Goal: Task Accomplishment & Management: Use online tool/utility

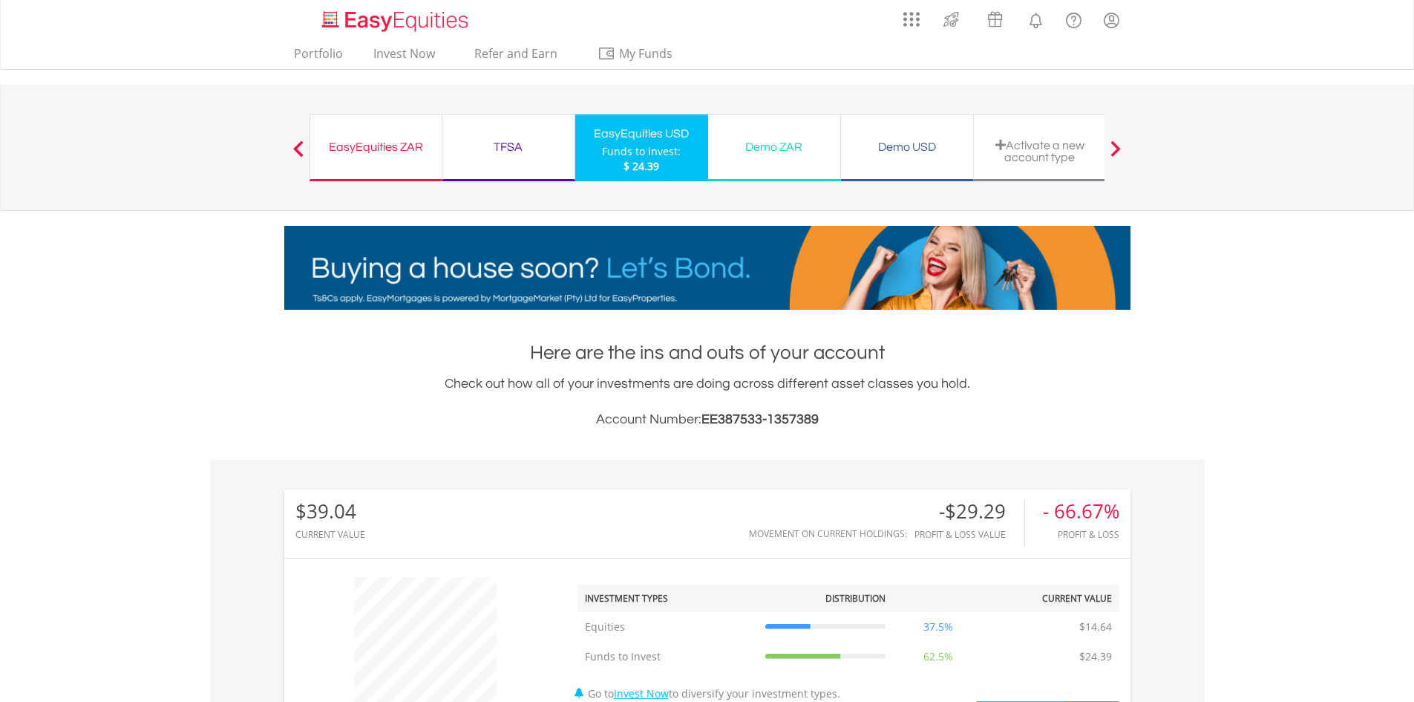
scroll to position [143, 282]
click at [650, 129] on div "EasyEquities USD" at bounding box center [641, 133] width 115 height 21
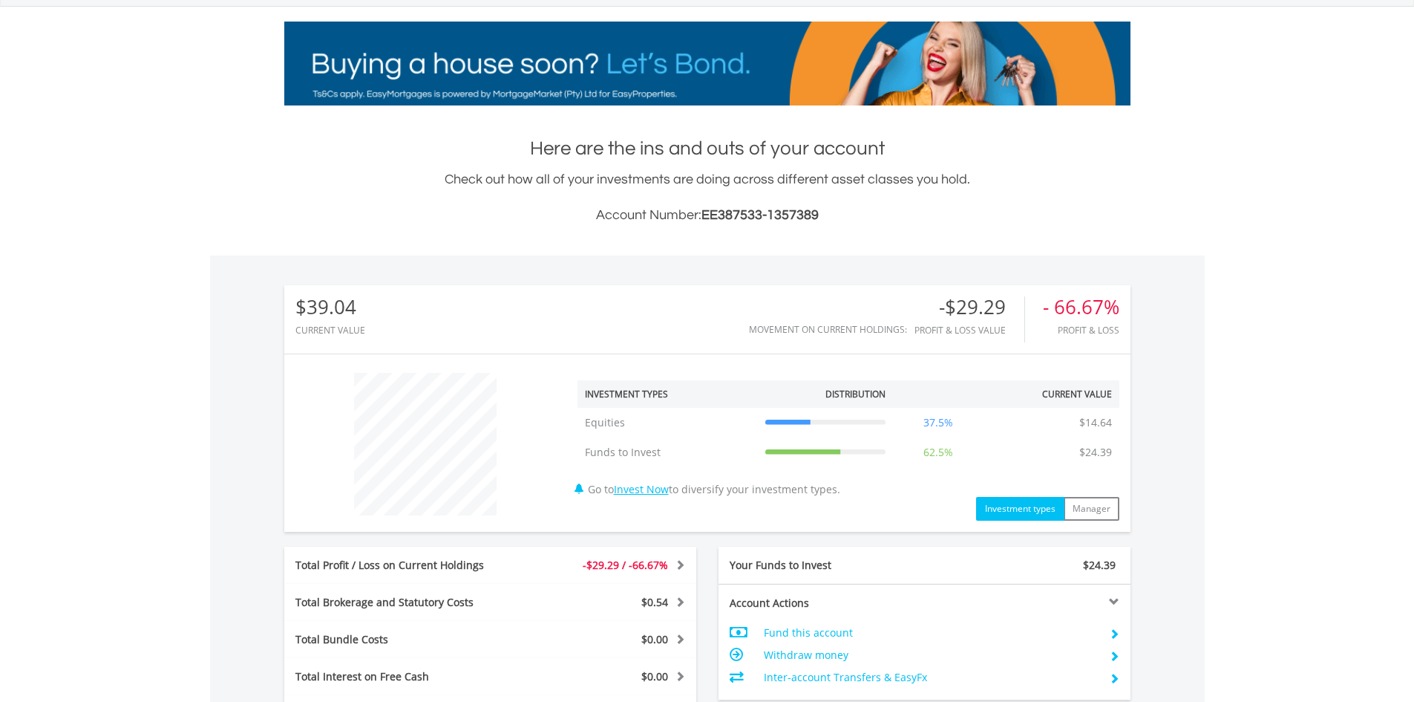
scroll to position [480, 0]
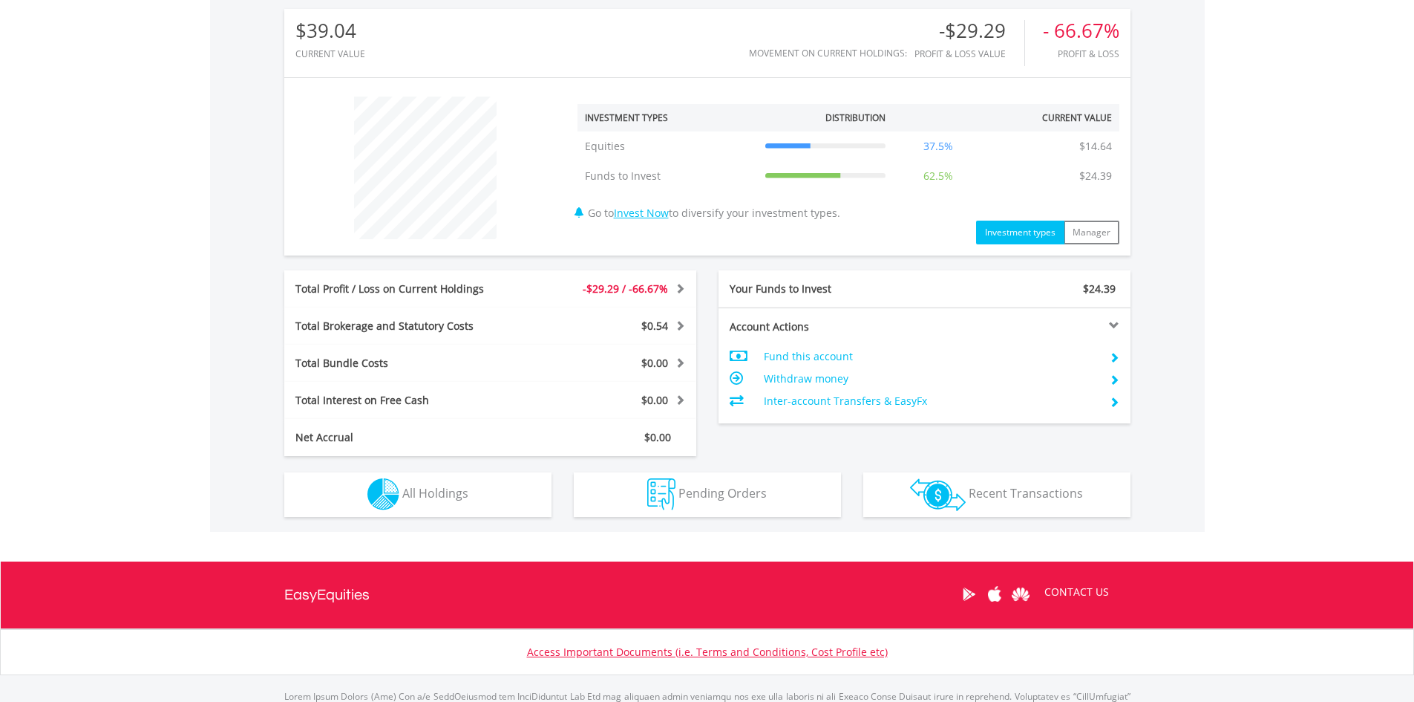
click at [821, 378] on td "Withdraw money" at bounding box center [930, 379] width 333 height 22
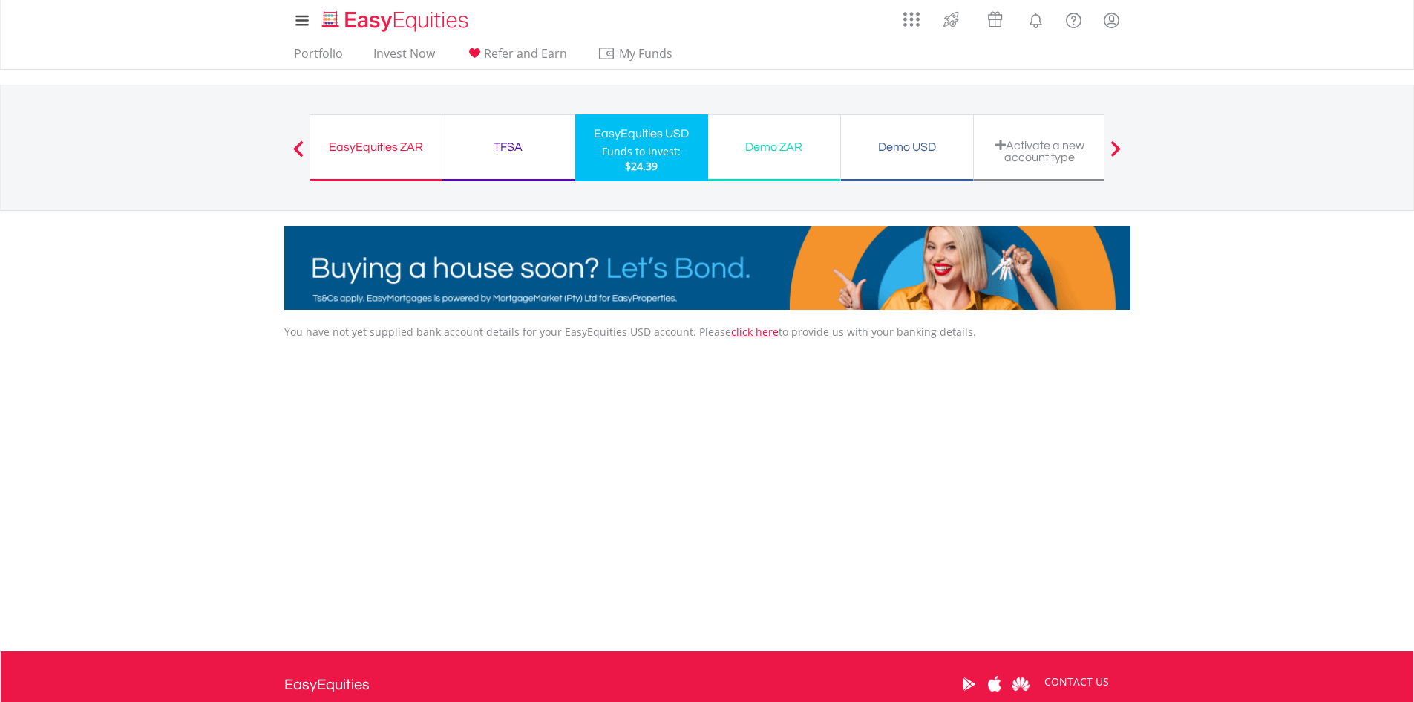
click at [644, 136] on div "EasyEquities USD" at bounding box center [641, 133] width 115 height 21
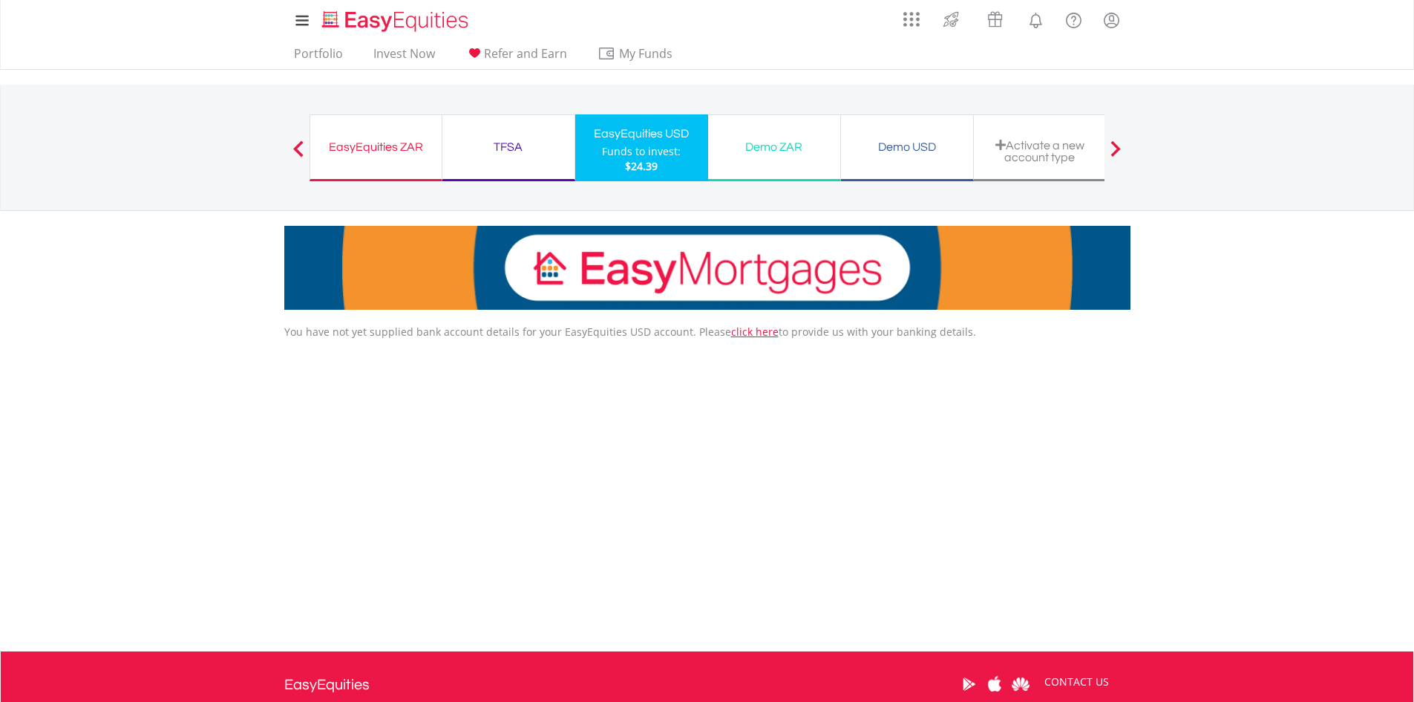
click at [373, 152] on div "EasyEquities ZAR" at bounding box center [376, 147] width 114 height 21
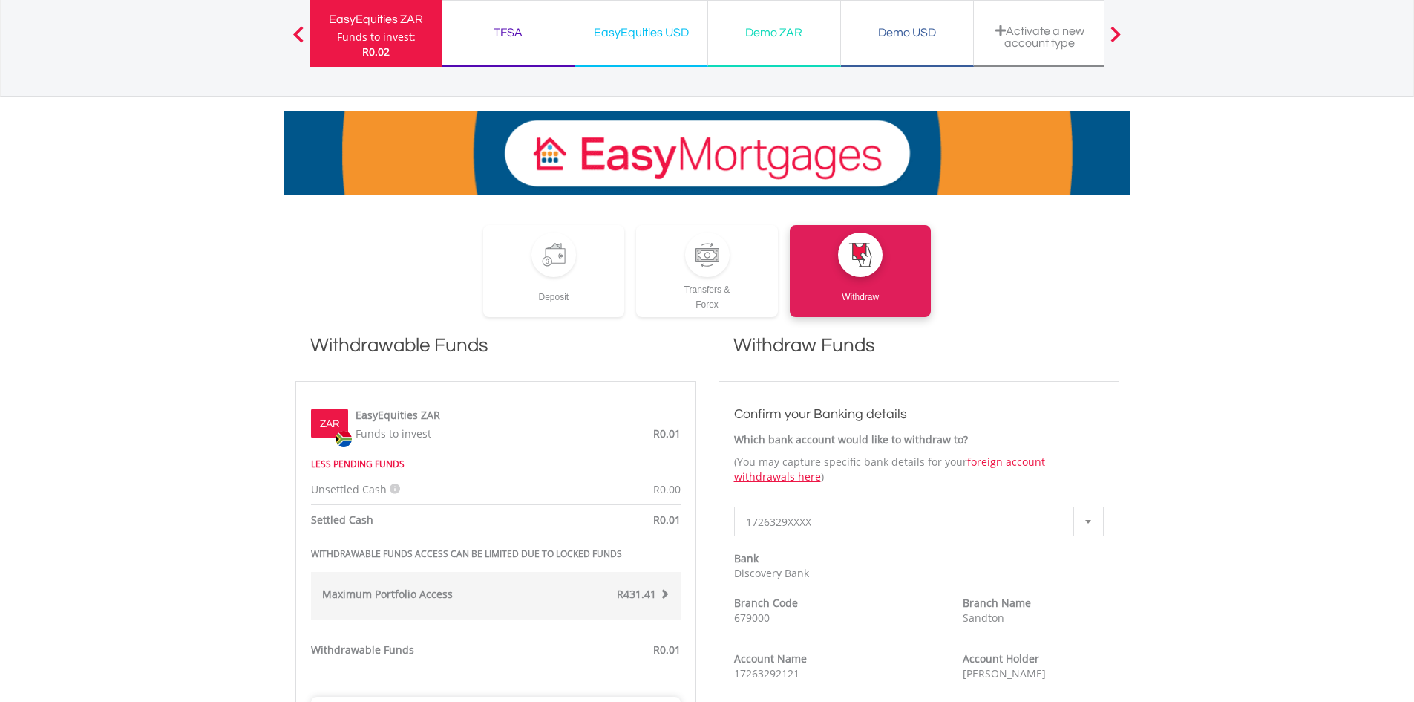
scroll to position [148, 0]
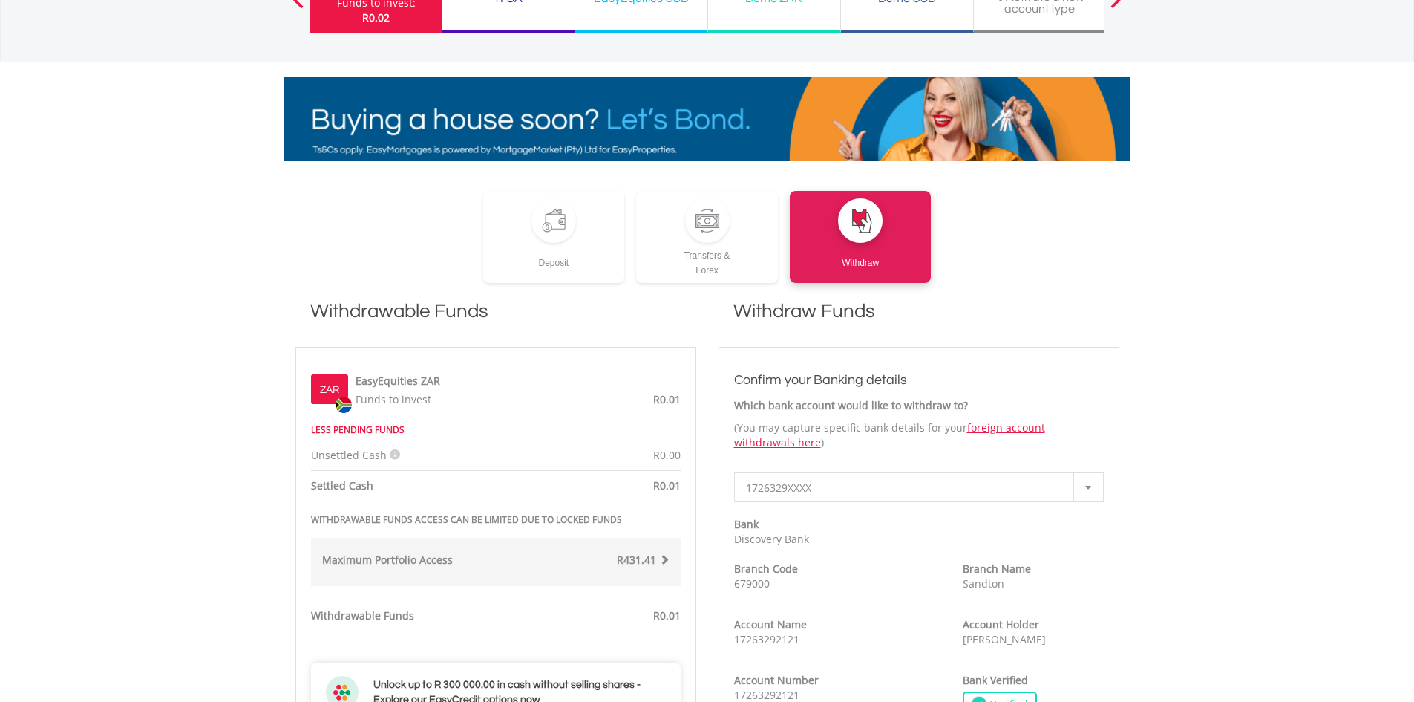
click at [670, 565] on div "R431.41" at bounding box center [588, 561] width 185 height 19
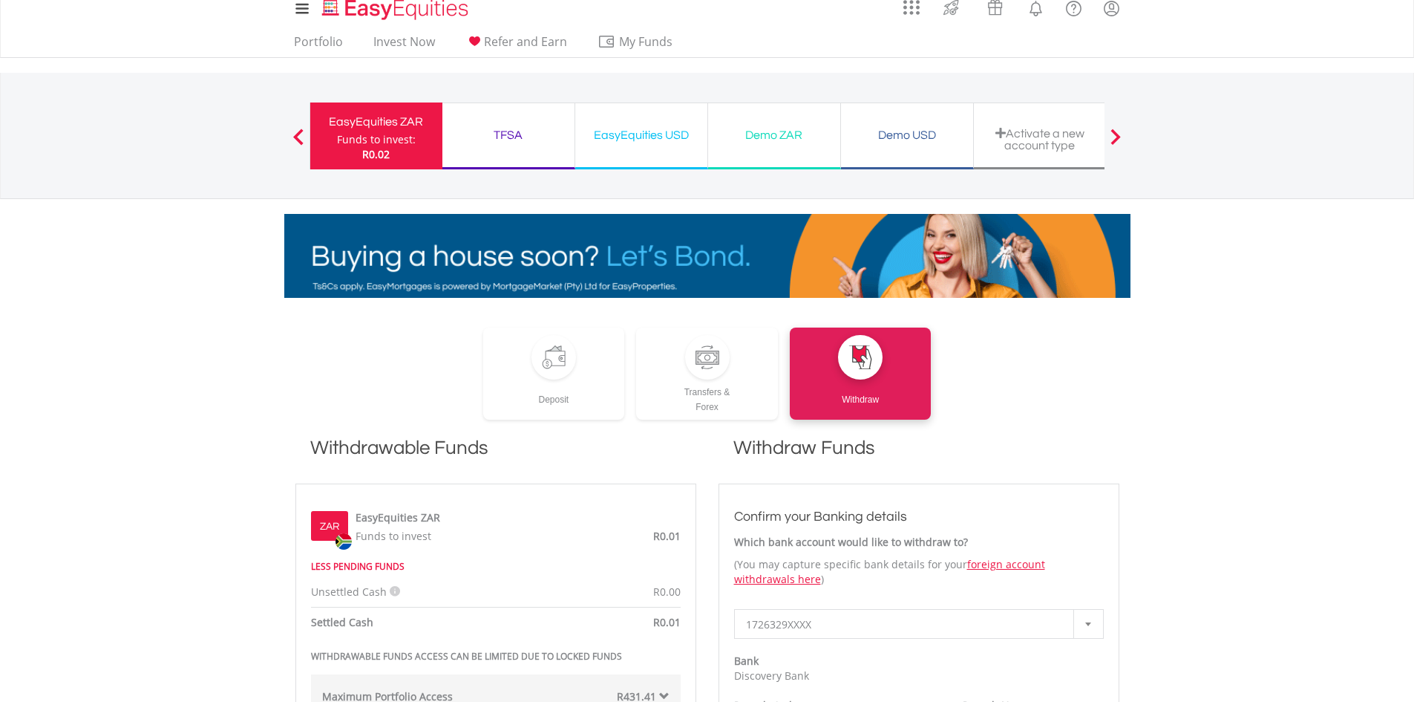
scroll to position [0, 0]
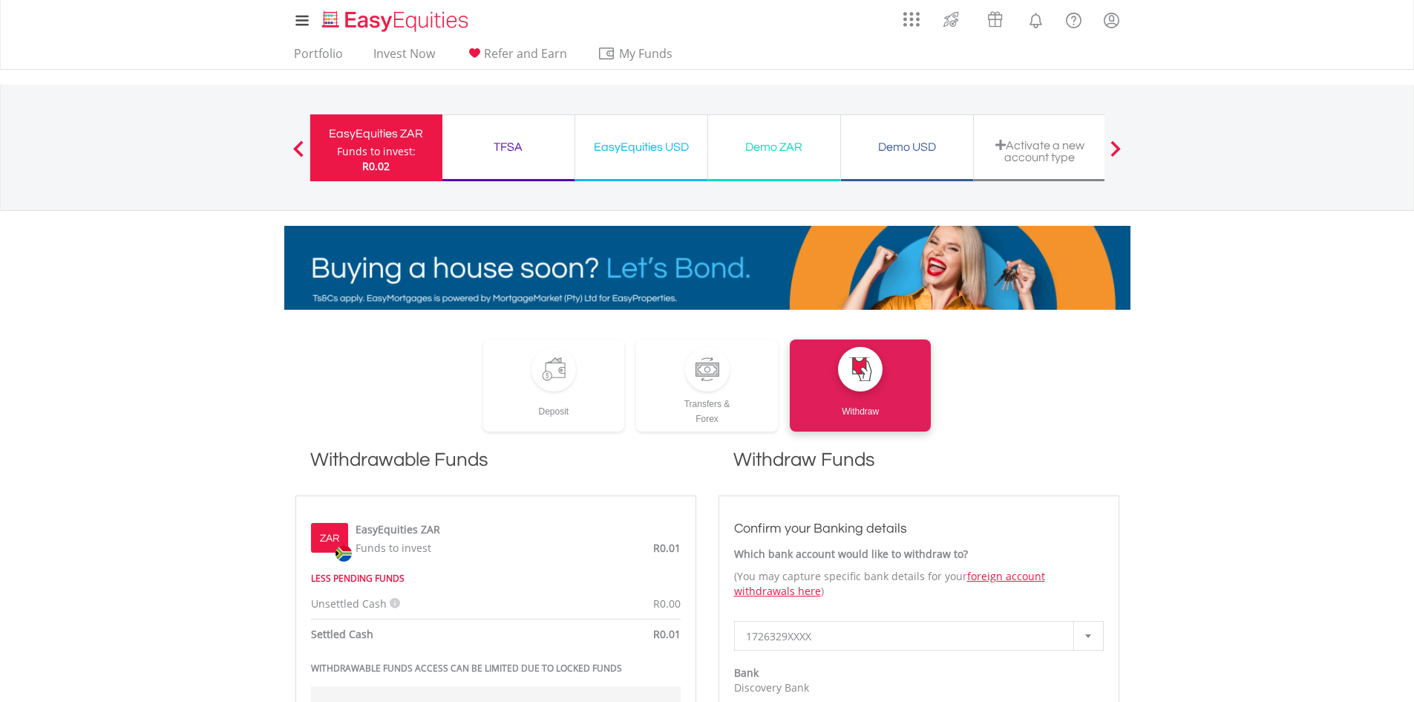
click at [646, 158] on div "EasyEquities USD Funds to invest: R0.02" at bounding box center [641, 147] width 133 height 67
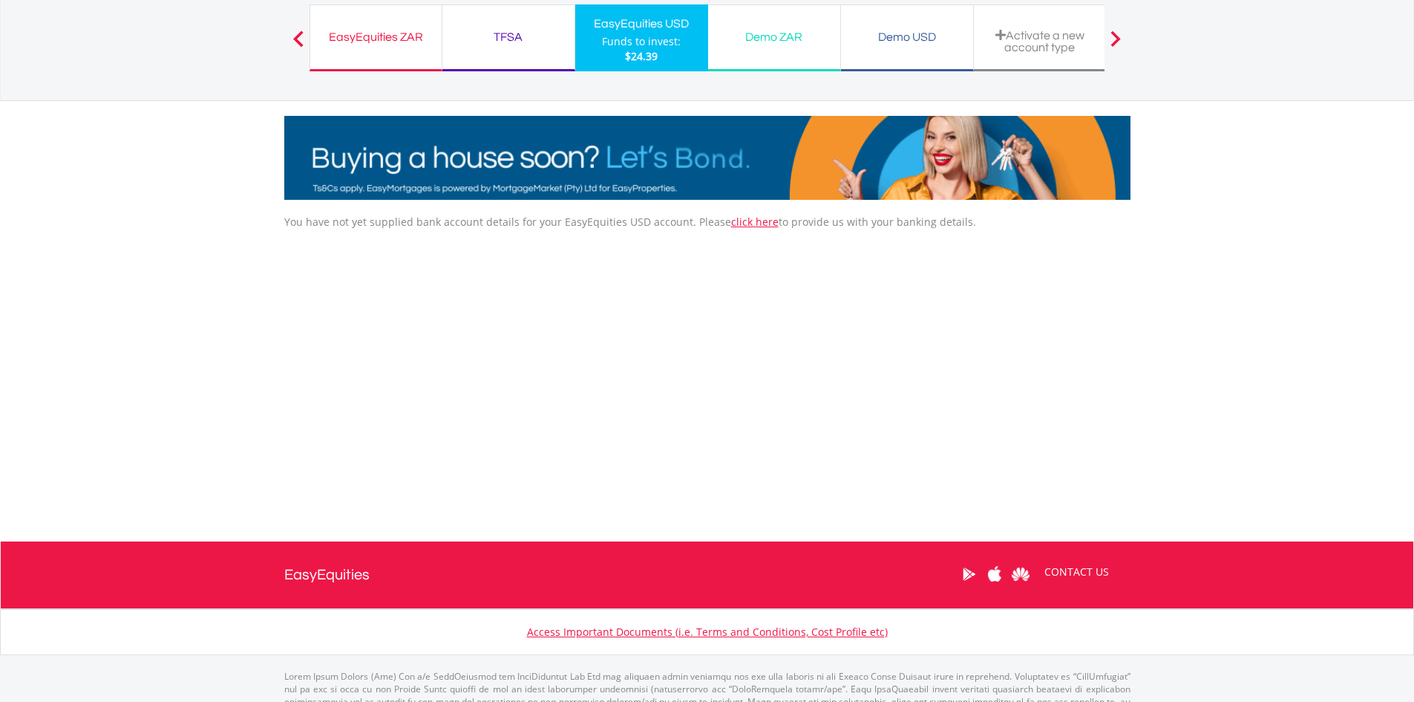
scroll to position [74, 0]
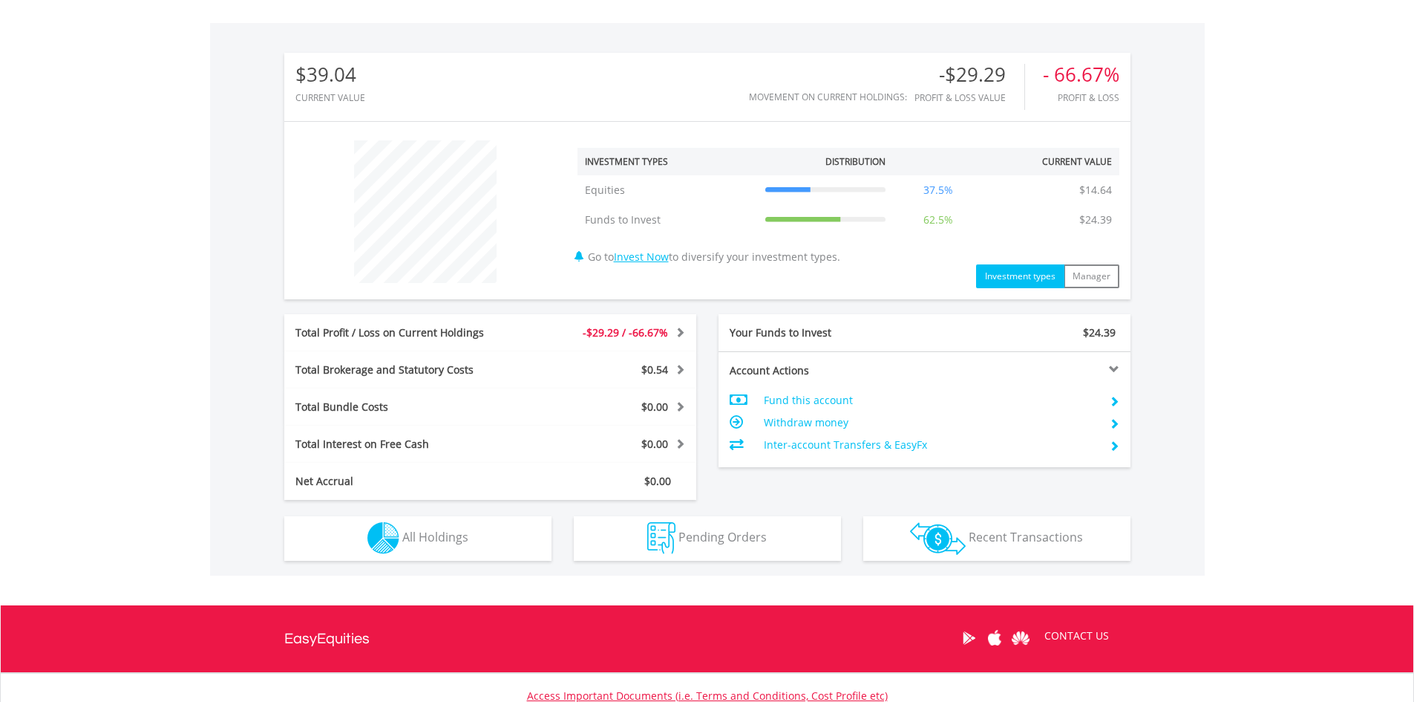
scroll to position [555, 0]
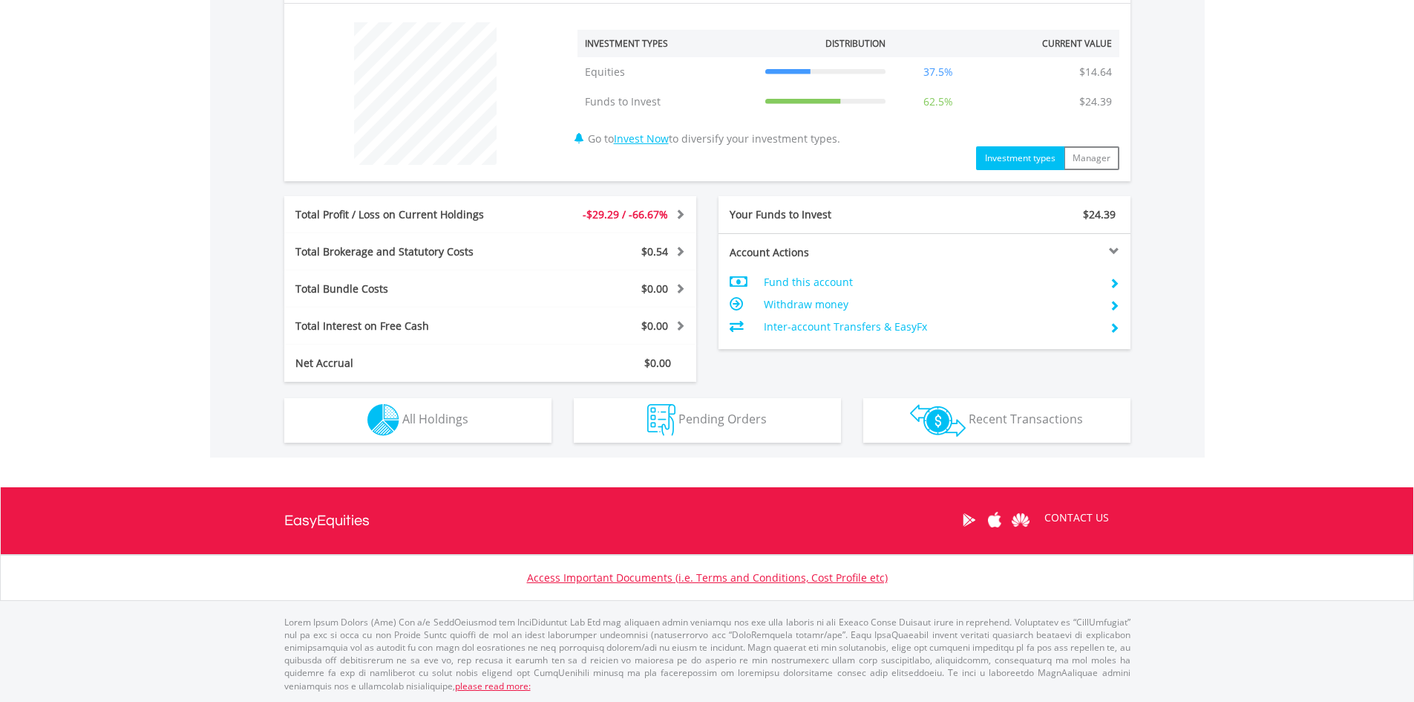
click at [901, 324] on td "Inter-account Transfers & EasyFx" at bounding box center [930, 327] width 333 height 22
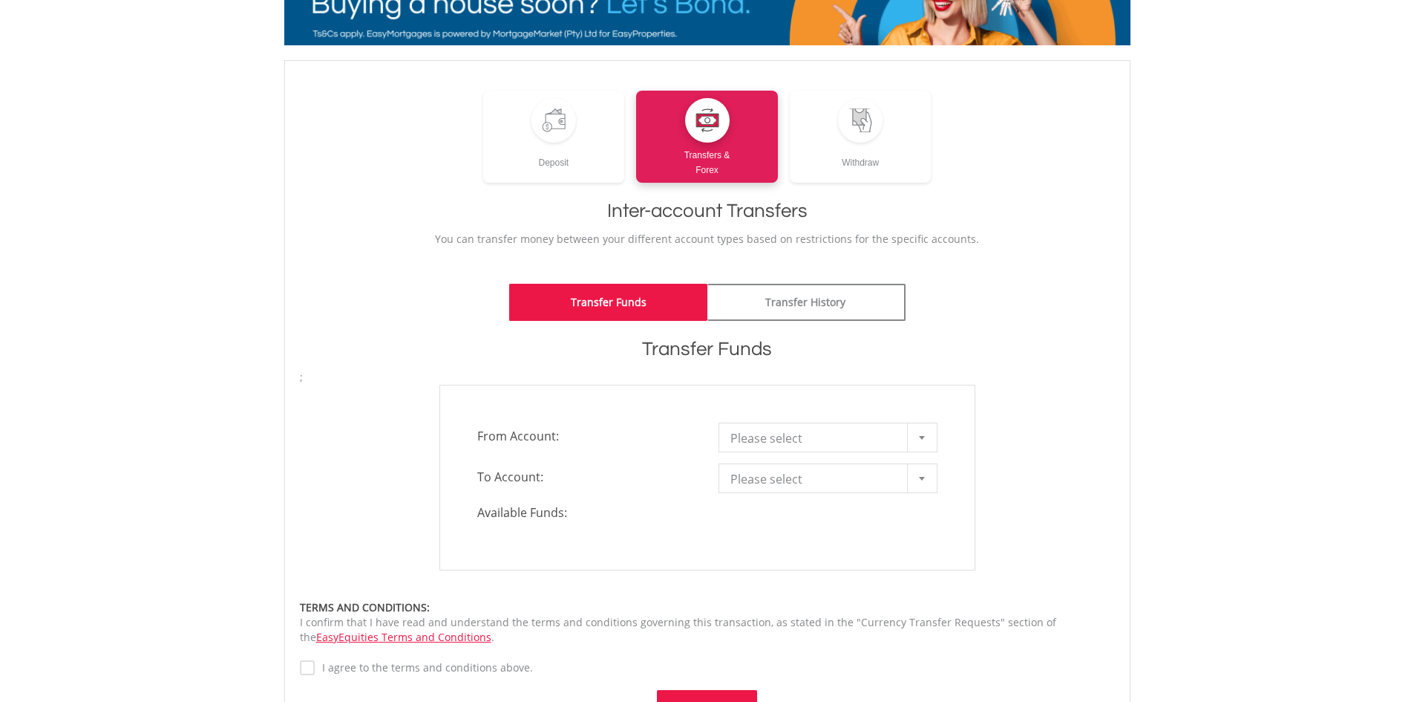
scroll to position [97, 0]
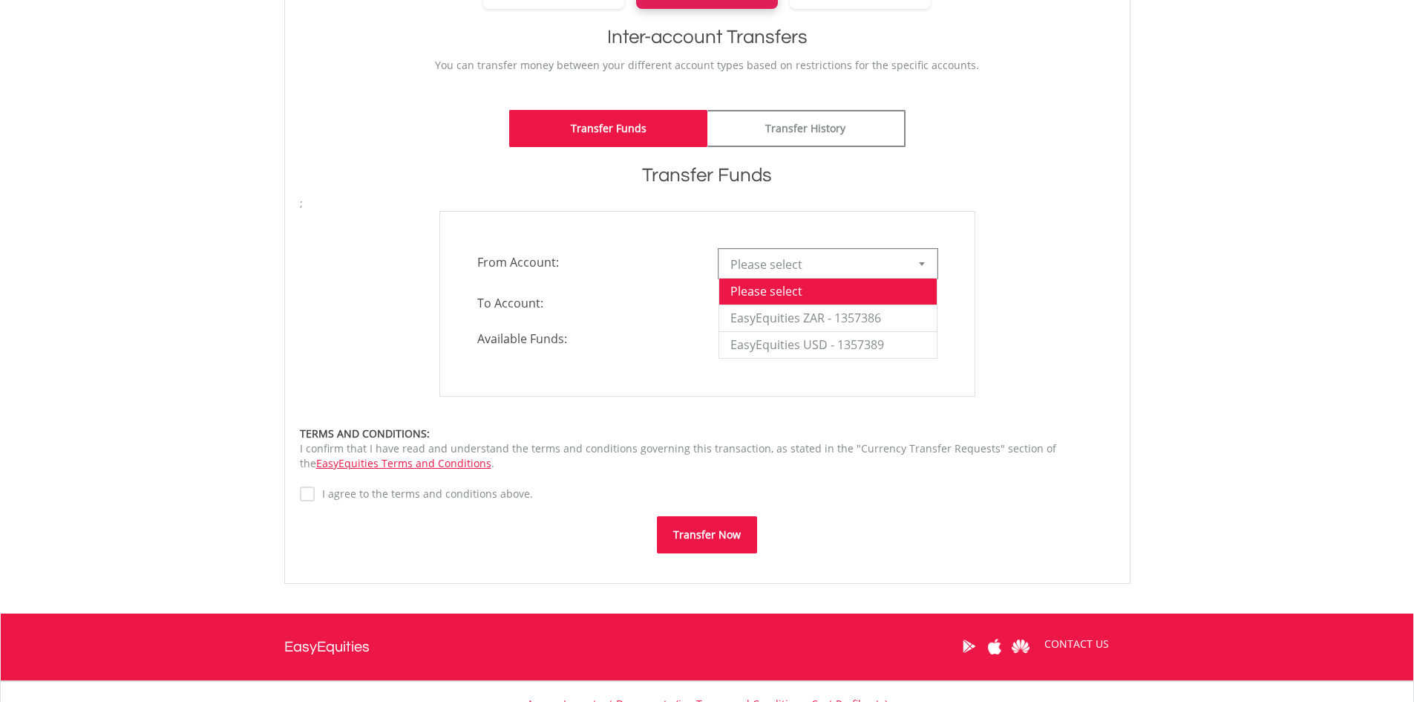
click at [927, 268] on div at bounding box center [922, 263] width 30 height 28
click at [881, 341] on li "EasyEquities USD - 1357389" at bounding box center [828, 344] width 218 height 27
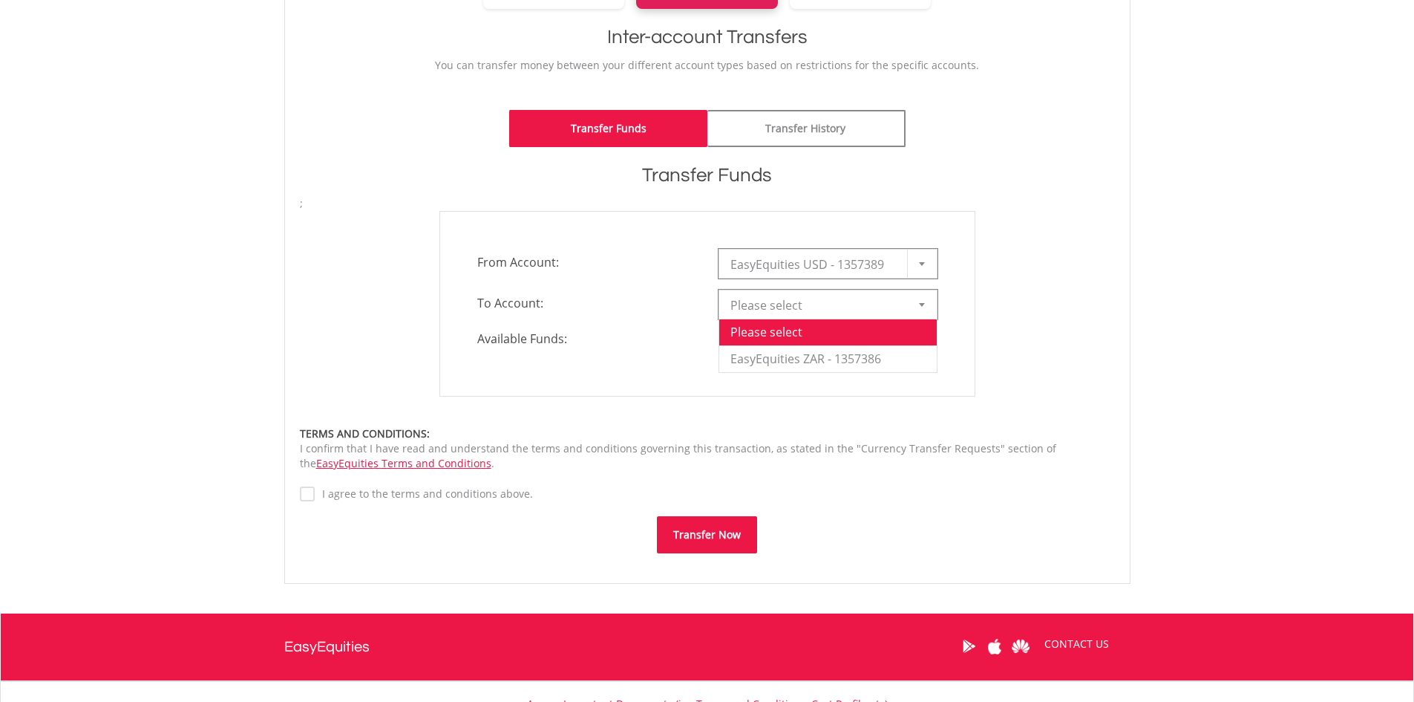
click at [915, 310] on div at bounding box center [922, 304] width 30 height 28
click at [875, 355] on li "EasyEquities ZAR - 1357386" at bounding box center [828, 358] width 218 height 27
type input "*"
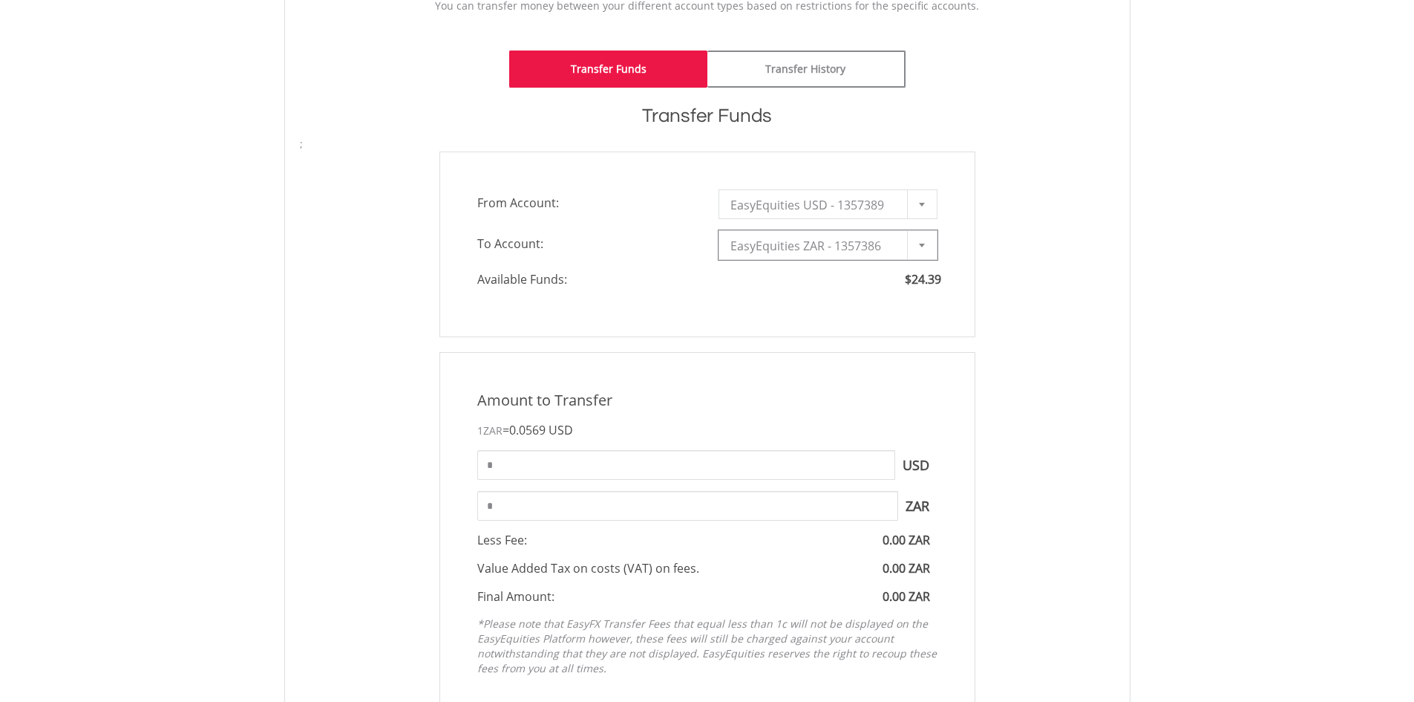
scroll to position [445, 0]
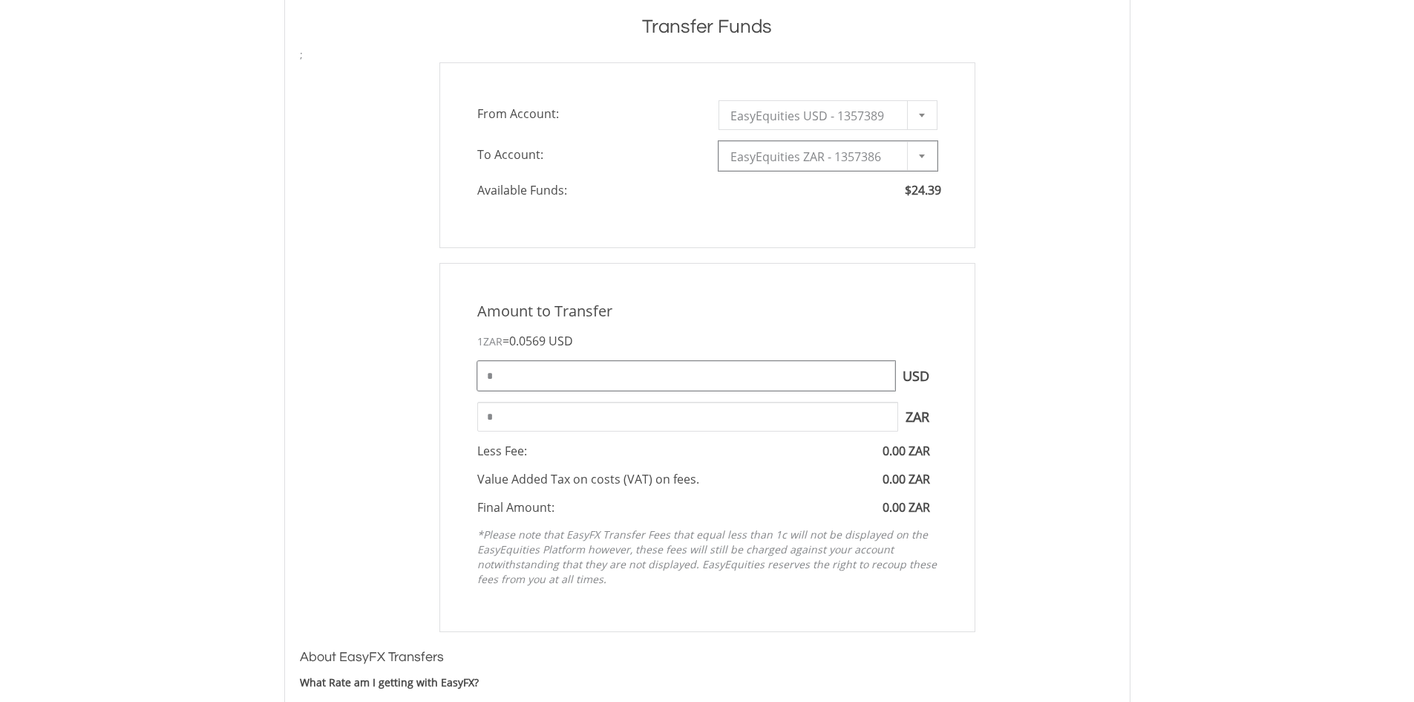
click at [834, 383] on input "*" at bounding box center [686, 376] width 418 height 30
type input "*"
type input "*****"
type input "******"
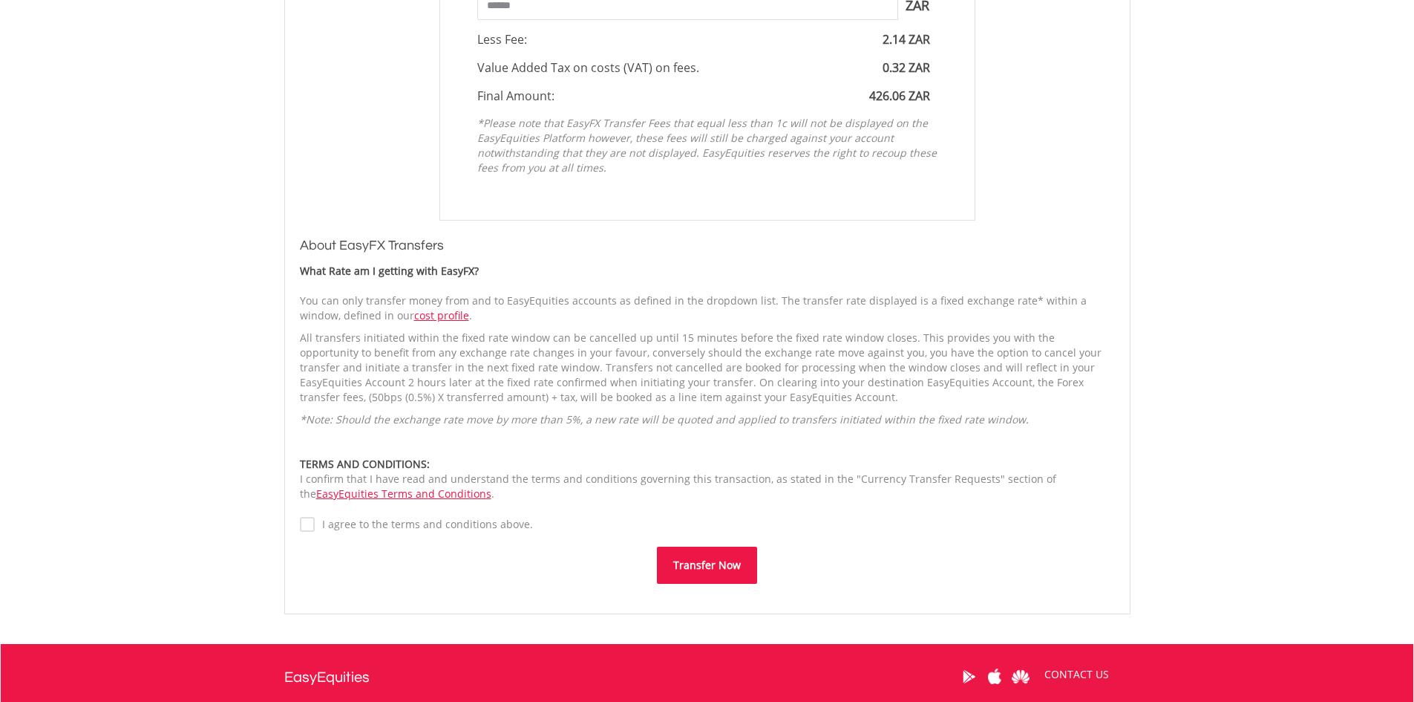
scroll to position [891, 0]
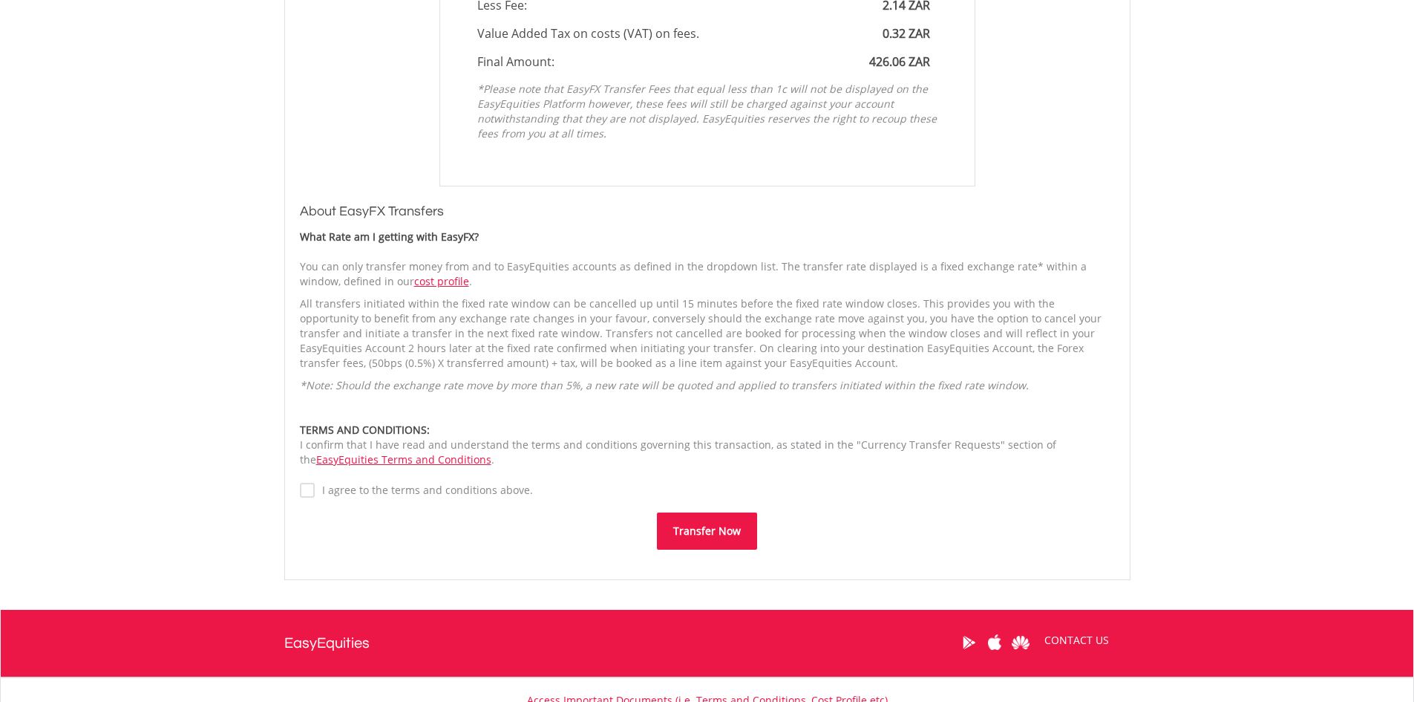
click at [315, 490] on label "I agree to the terms and conditions above." at bounding box center [424, 490] width 218 height 15
click at [697, 532] on button "Transfer Now" at bounding box center [707, 530] width 100 height 37
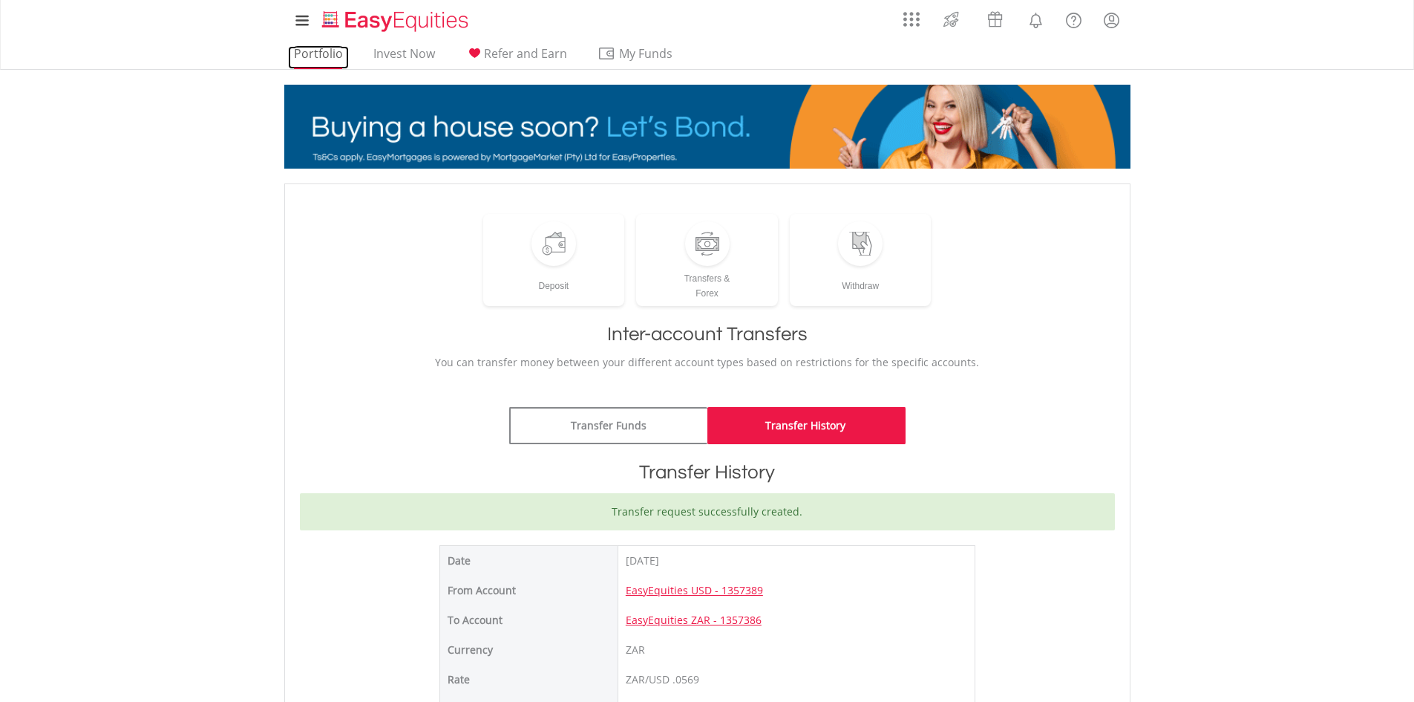
click at [324, 63] on link "Portfolio" at bounding box center [318, 57] width 61 height 23
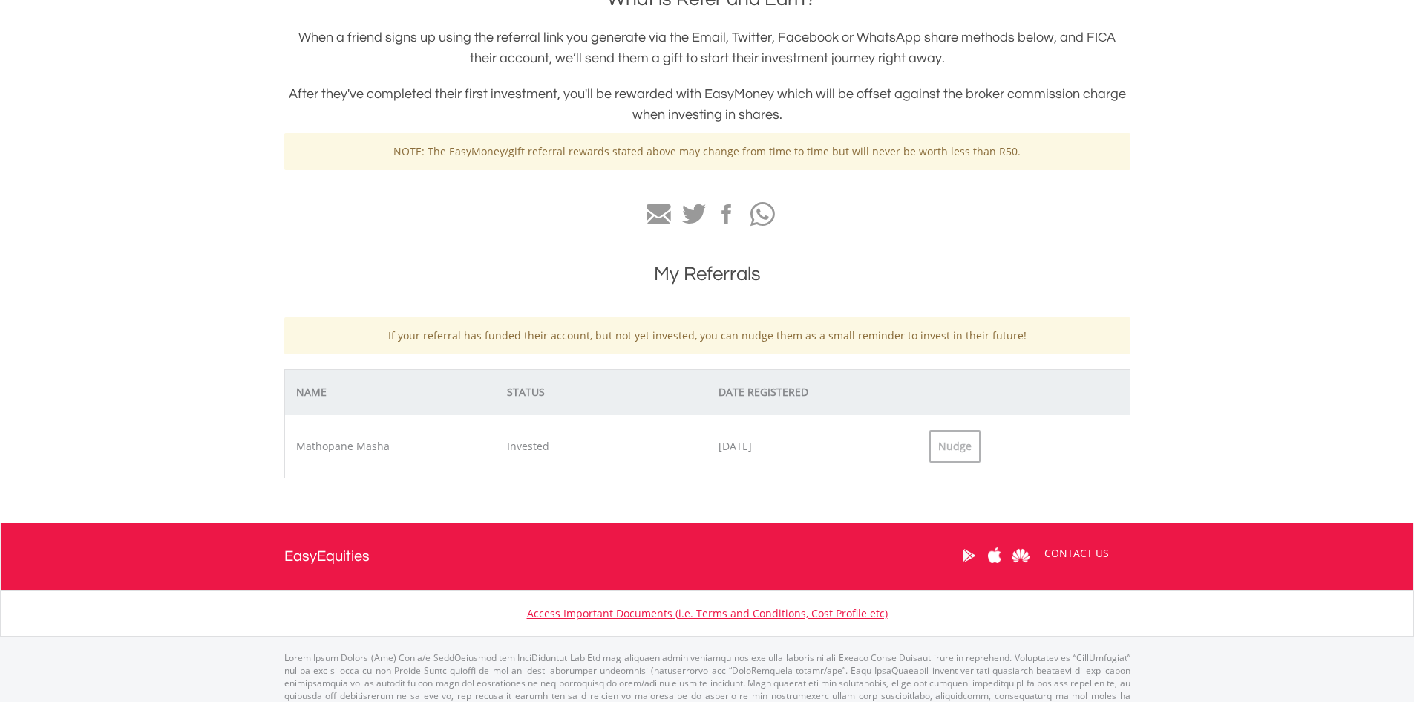
scroll to position [389, 0]
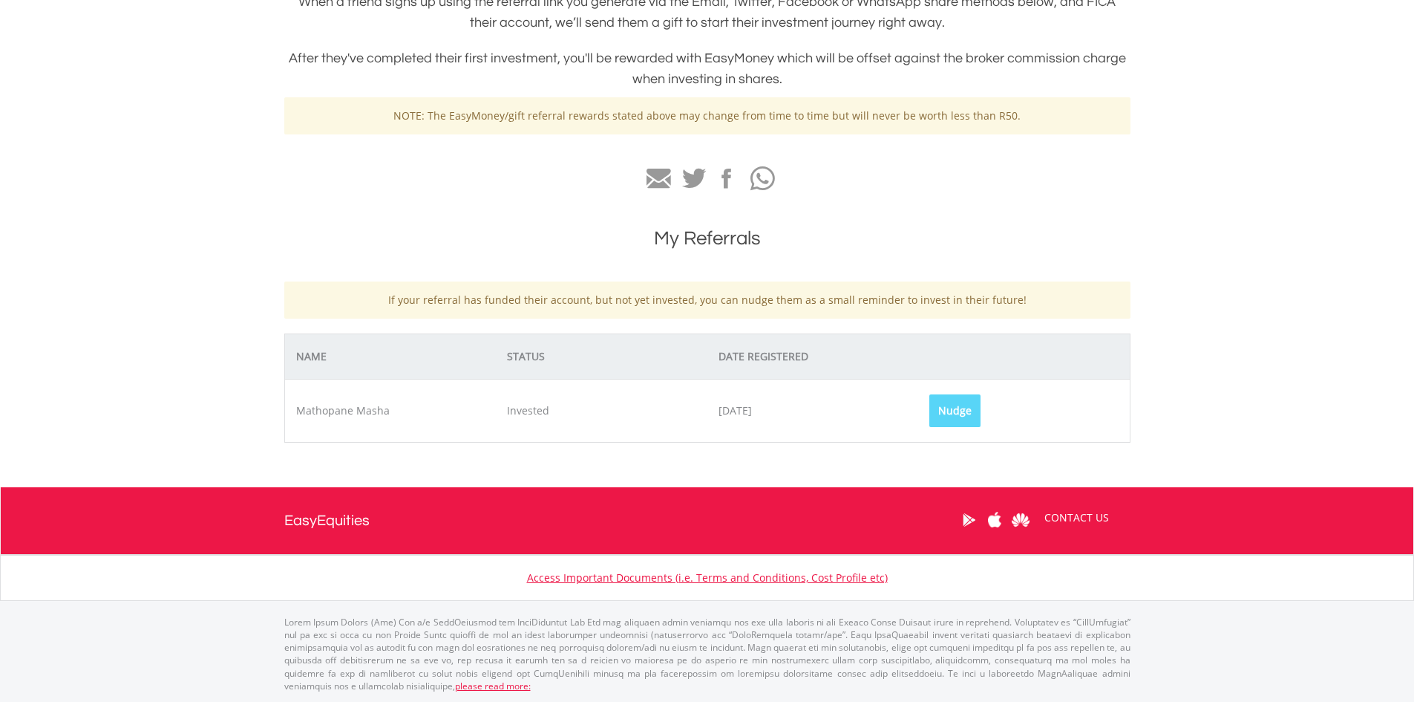
click at [962, 411] on div "Nudge" at bounding box center [955, 410] width 51 height 33
click at [951, 411] on div "Nudge" at bounding box center [955, 410] width 51 height 33
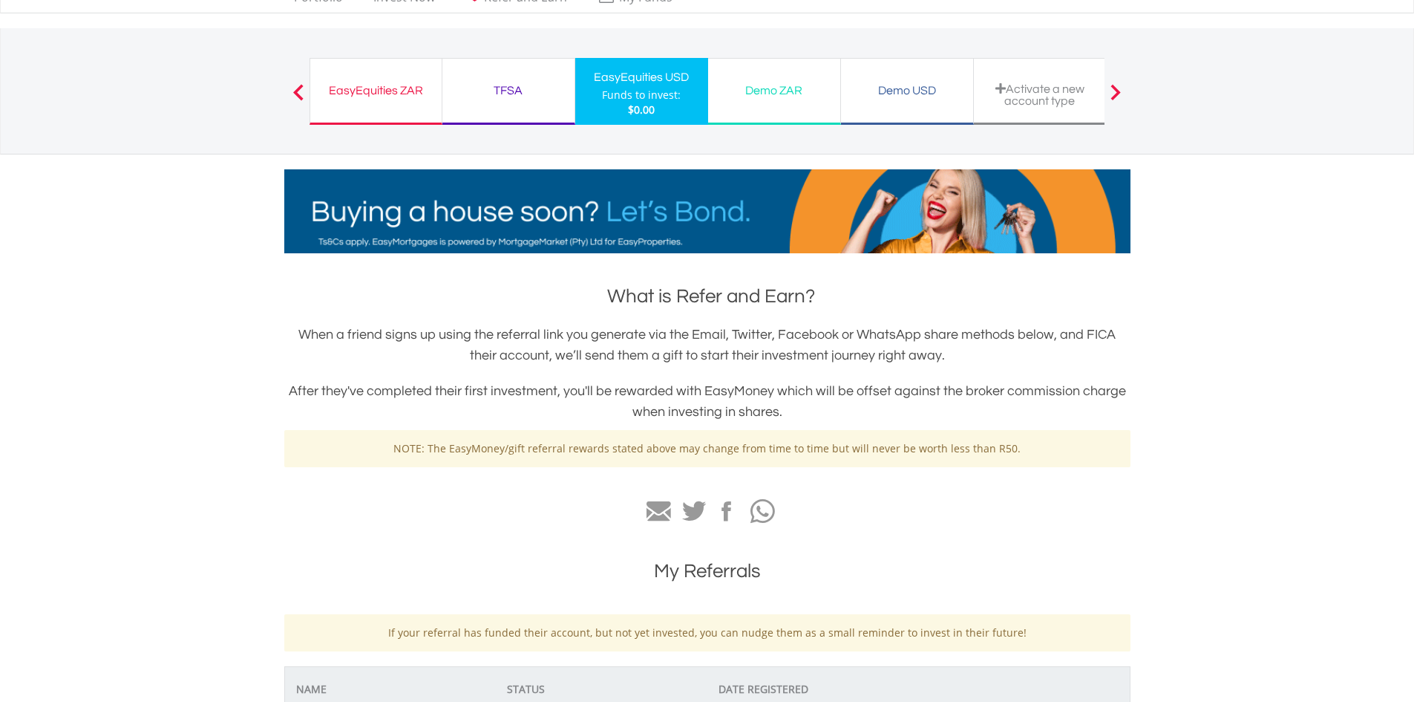
scroll to position [0, 0]
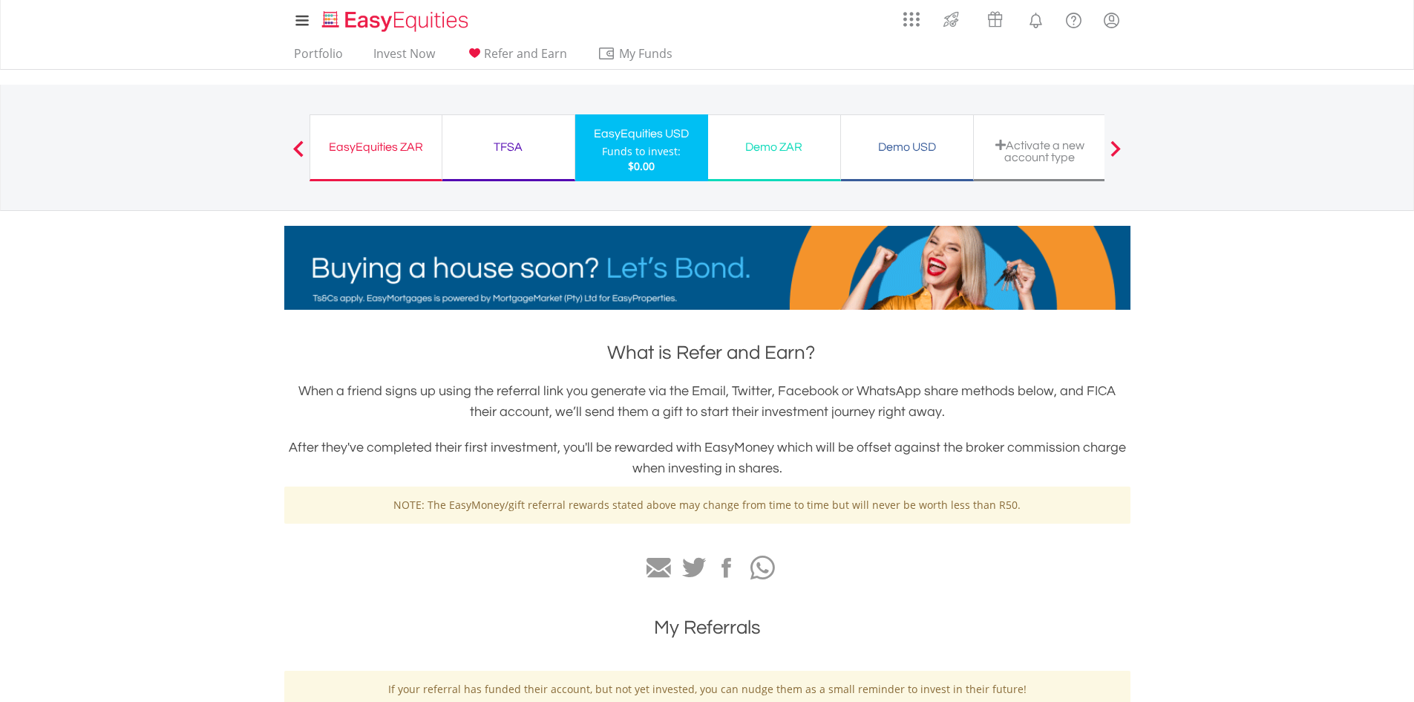
click at [508, 146] on div "TFSA" at bounding box center [508, 147] width 114 height 21
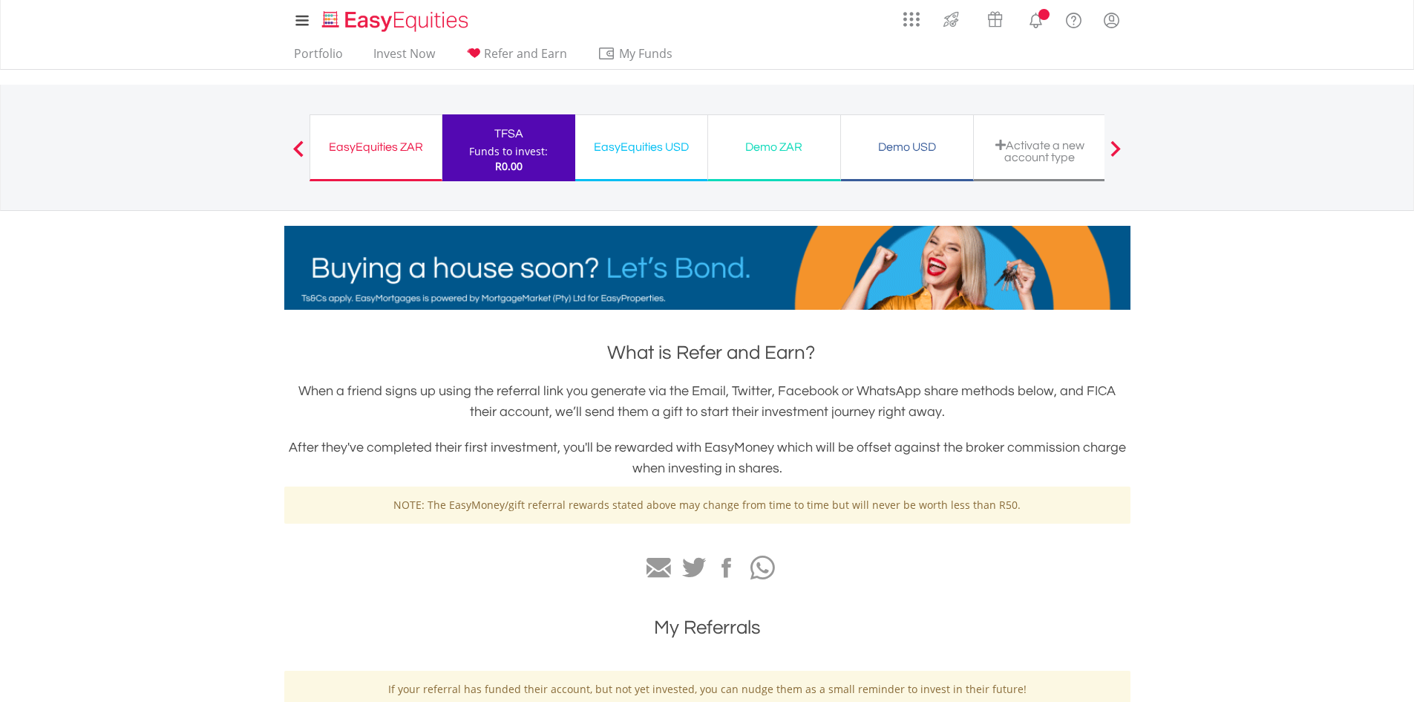
scroll to position [97, 0]
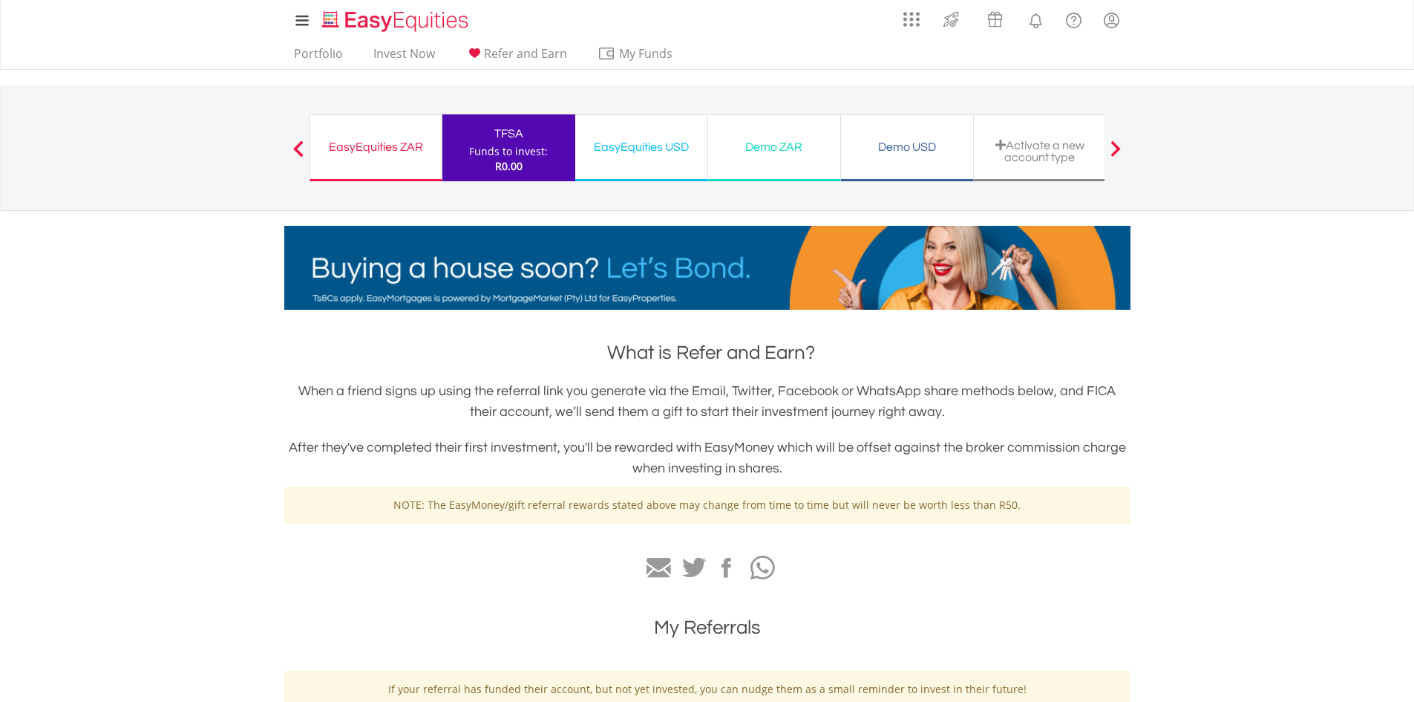
click at [400, 148] on div "EasyEquities ZAR" at bounding box center [376, 147] width 114 height 21
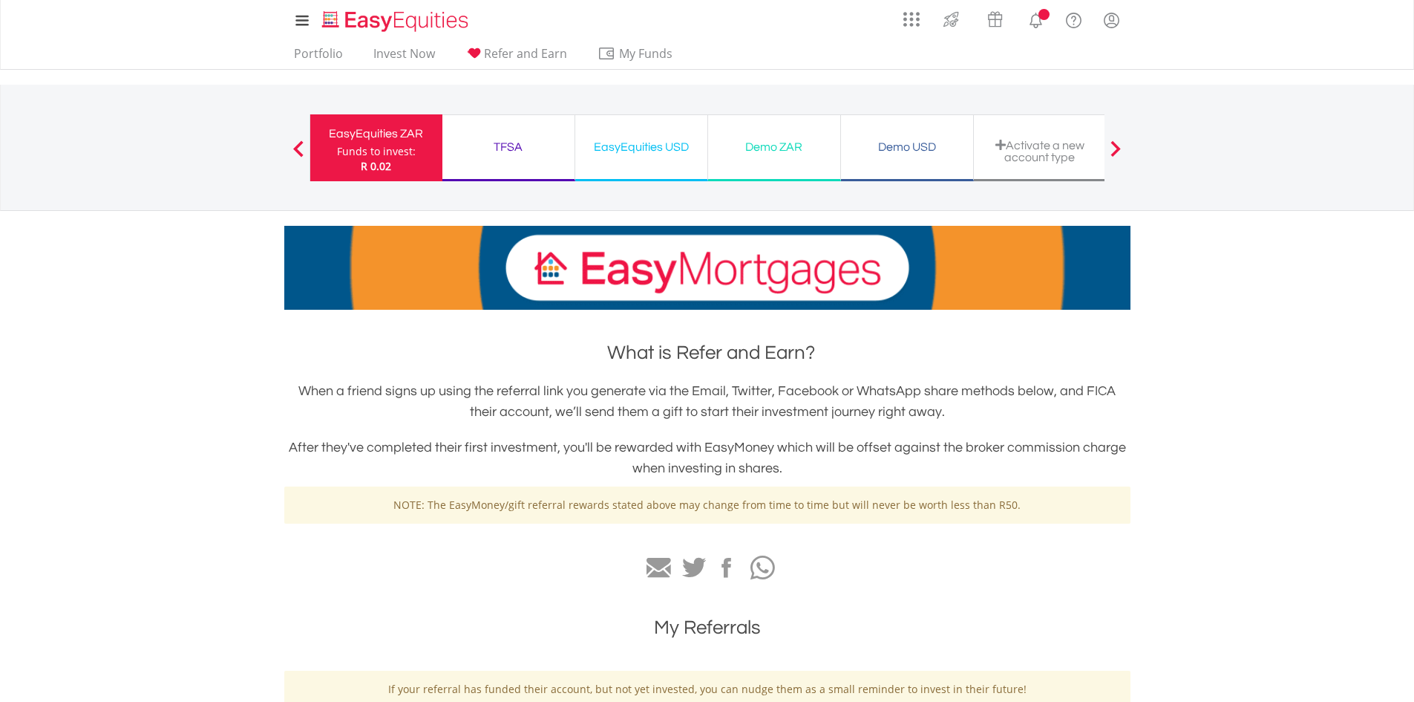
scroll to position [97, 0]
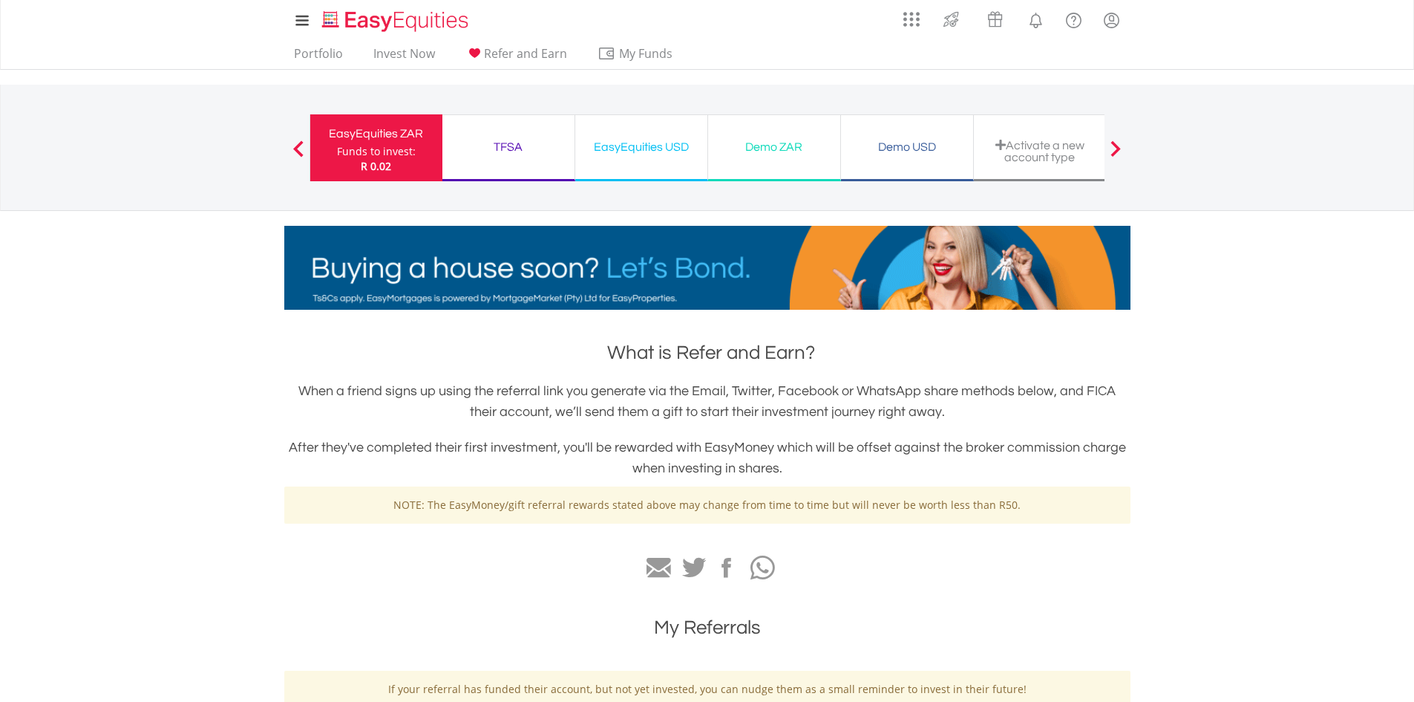
click at [627, 148] on div "EasyEquities USD" at bounding box center [641, 147] width 114 height 21
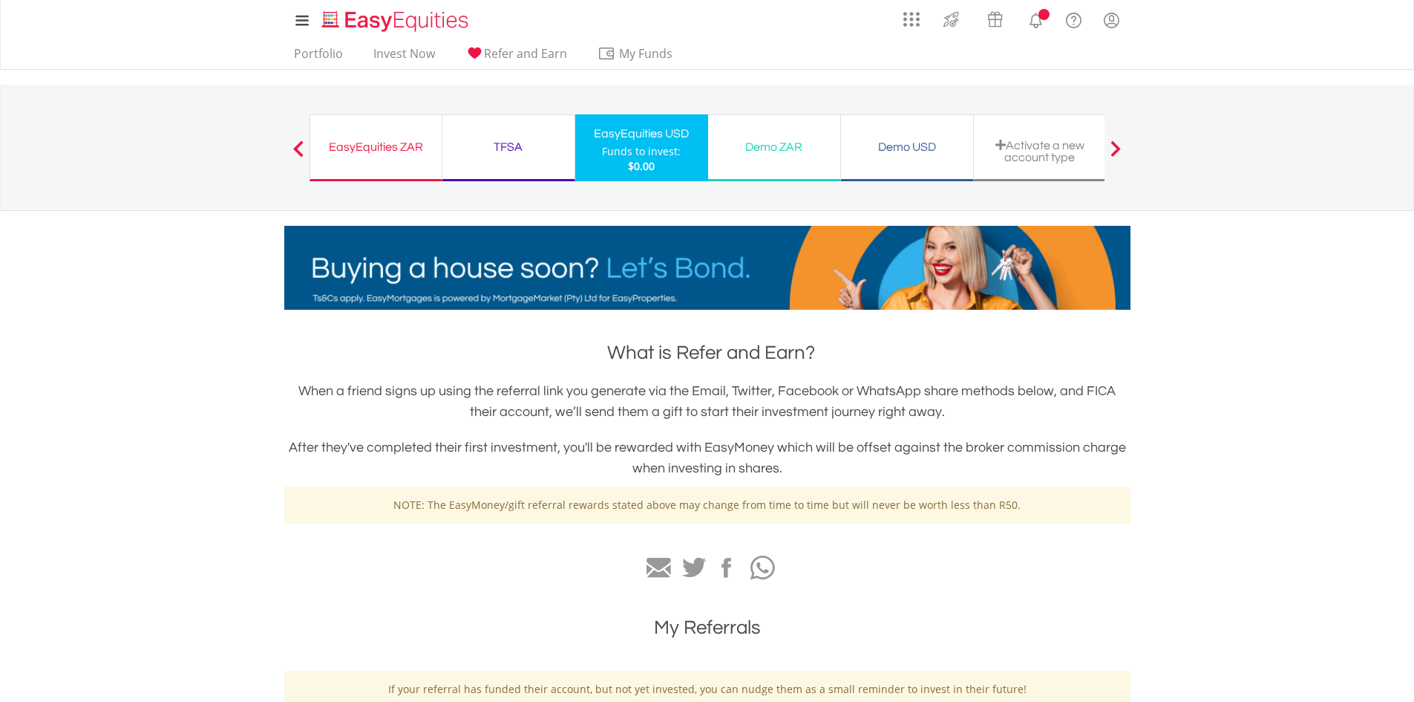
scroll to position [97, 0]
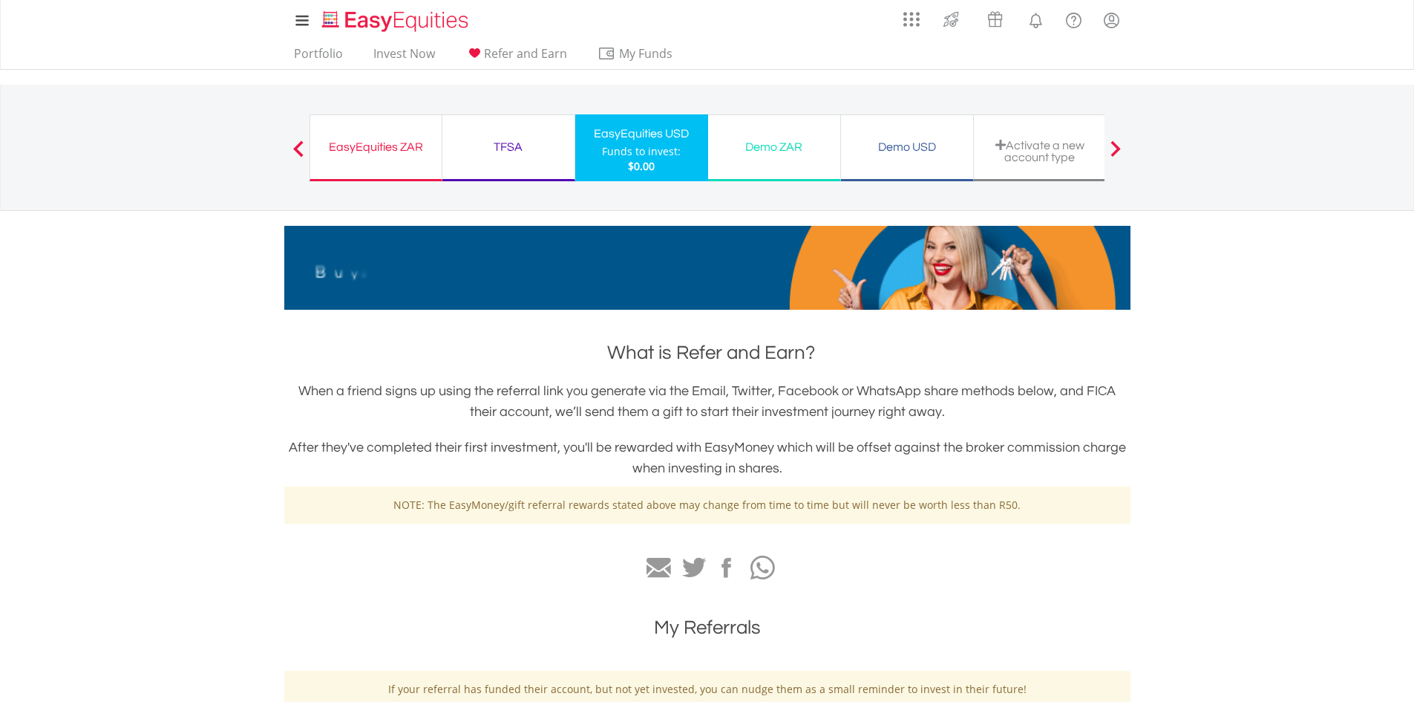
click at [394, 154] on div "EasyEquities ZAR" at bounding box center [376, 147] width 114 height 21
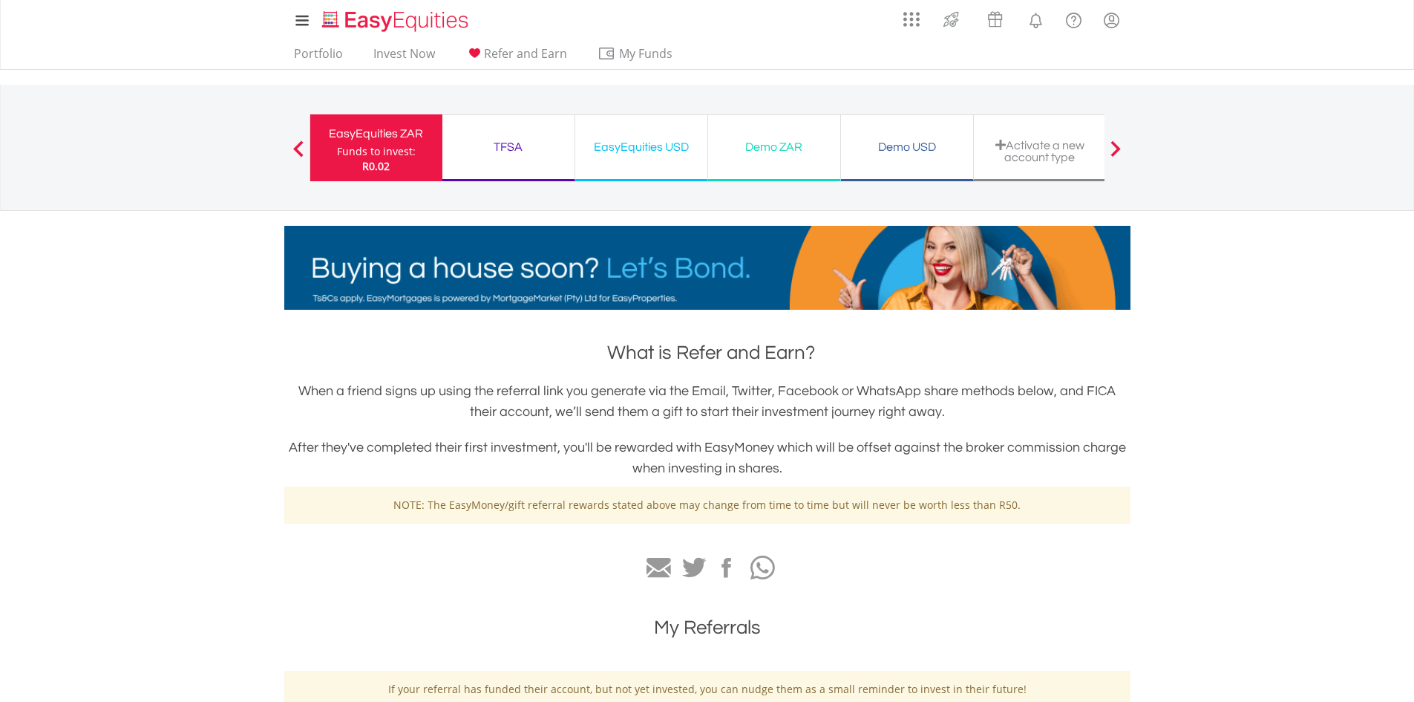
click at [1119, 154] on span at bounding box center [1116, 148] width 10 height 16
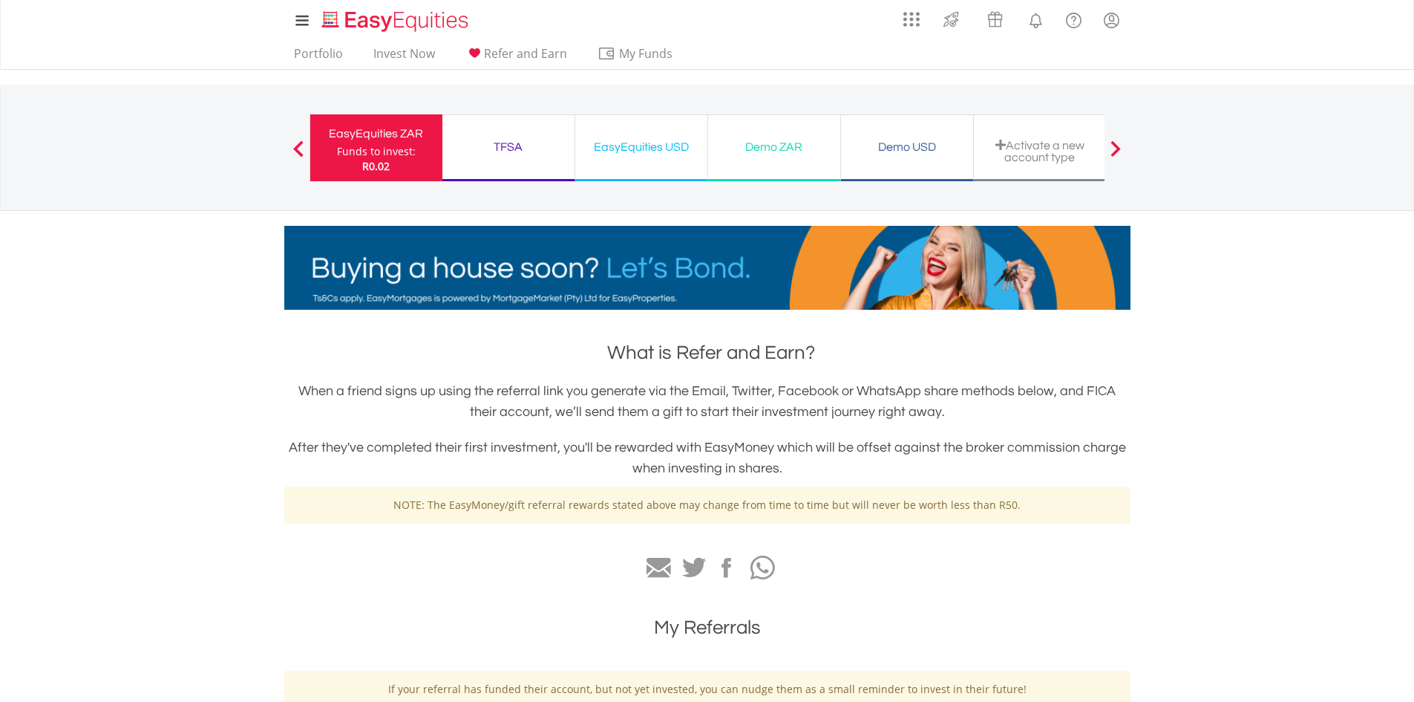
click at [1119, 150] on span at bounding box center [1116, 148] width 10 height 16
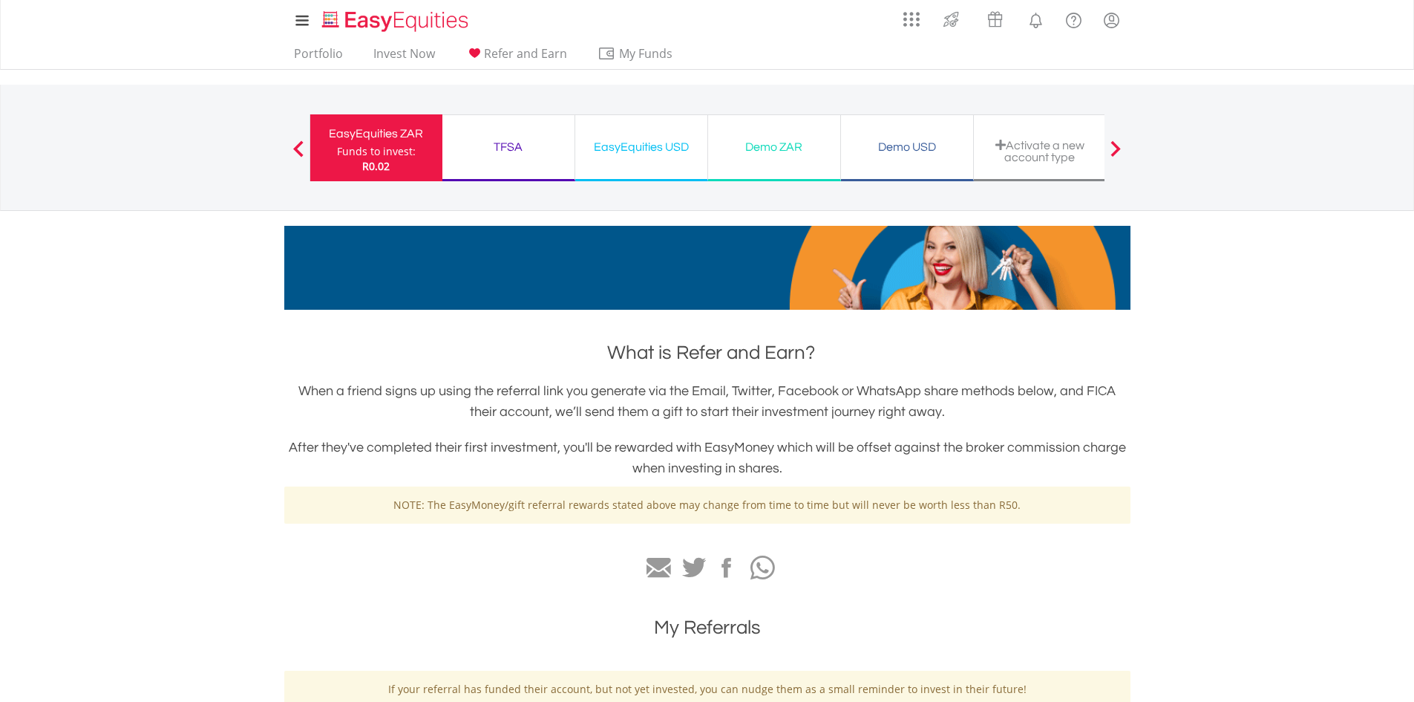
click at [405, 141] on div "EasyEquities ZAR" at bounding box center [376, 133] width 114 height 21
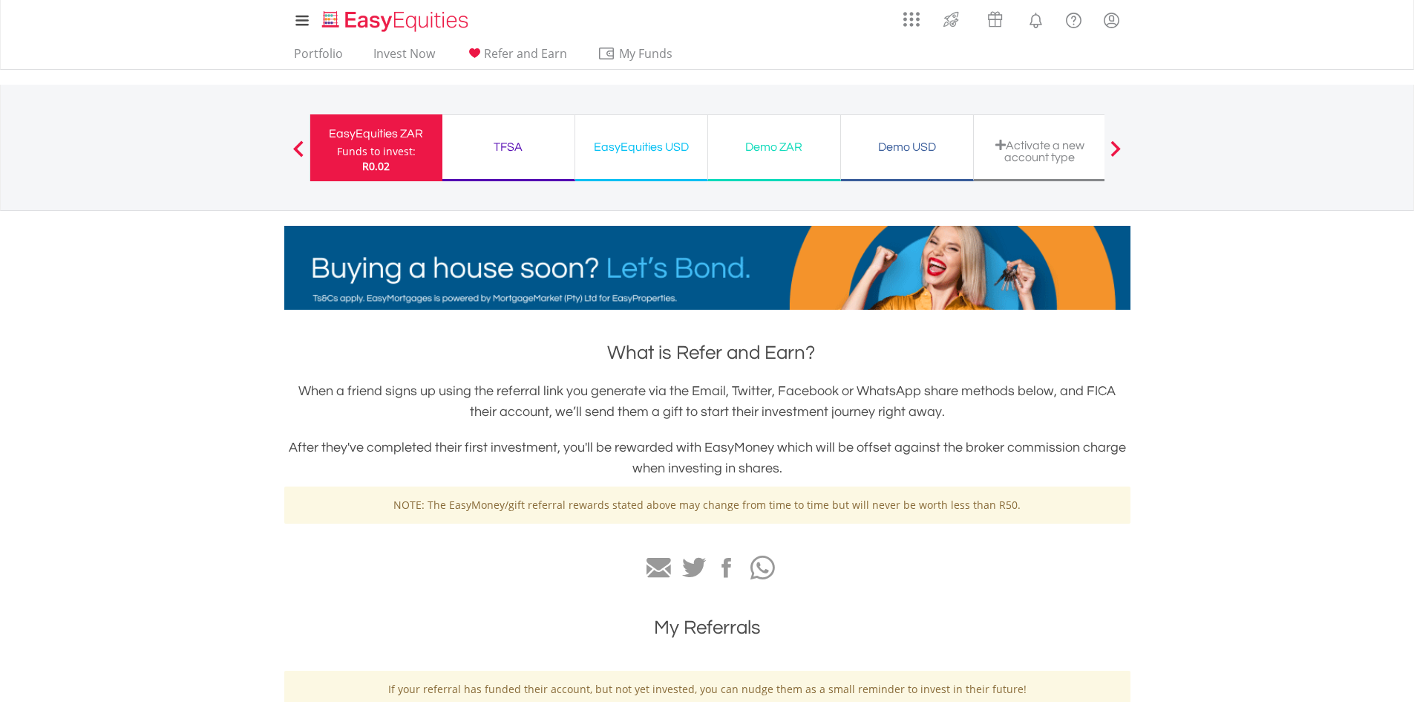
scroll to position [73, 0]
click at [329, 47] on link "Portfolio" at bounding box center [318, 57] width 61 height 23
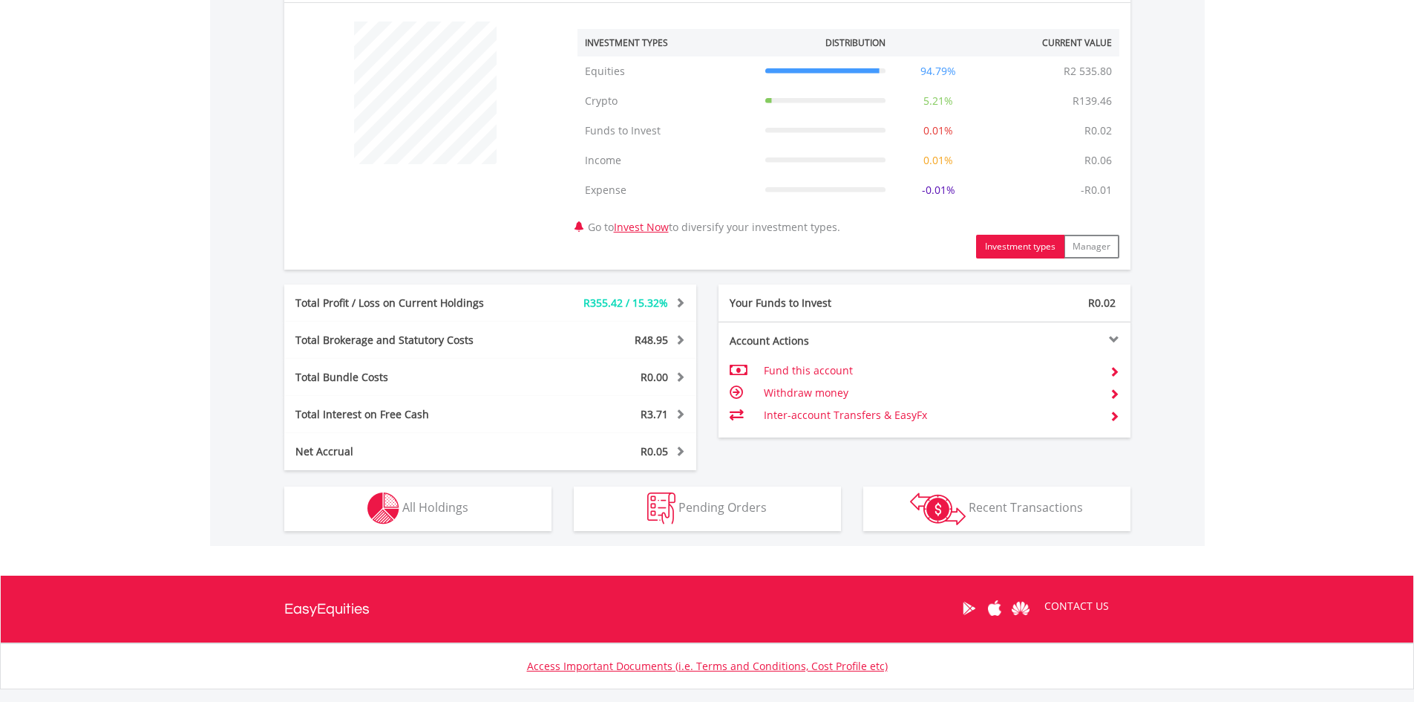
scroll to position [594, 0]
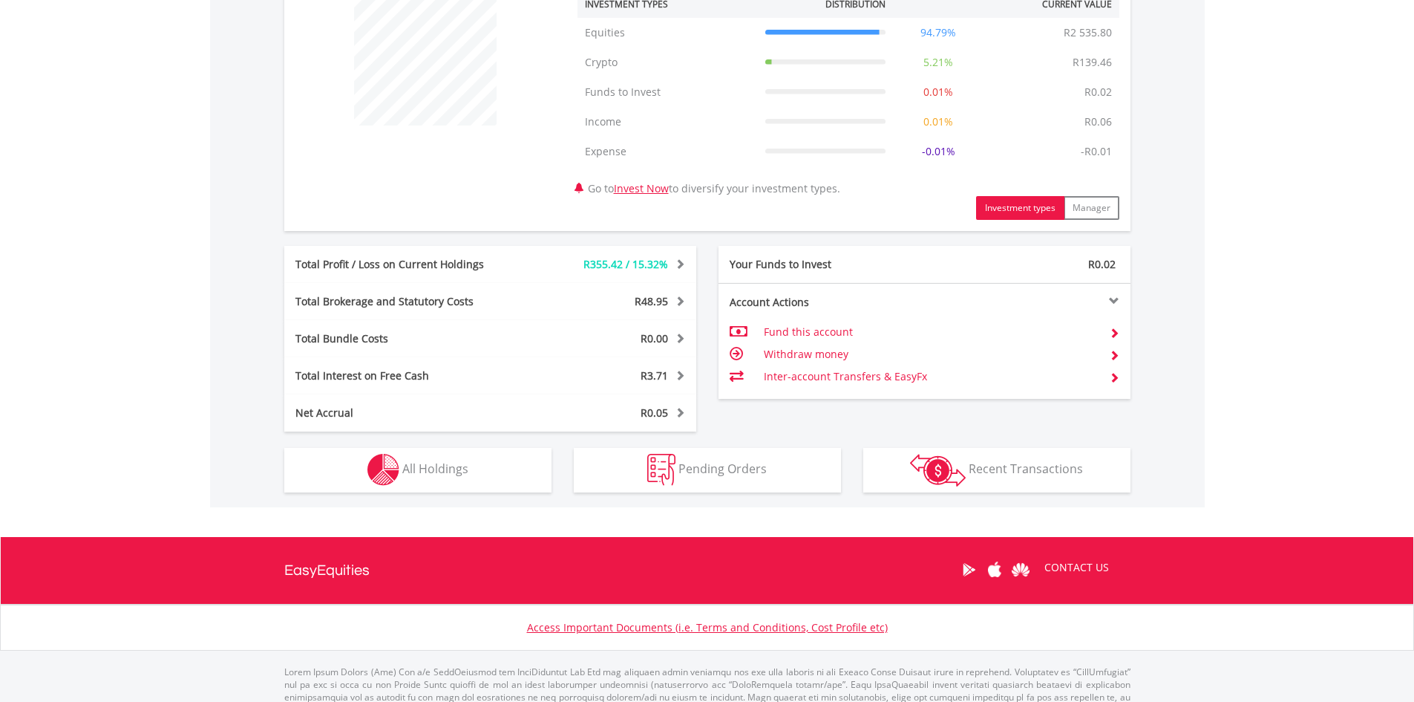
click at [835, 355] on td "Withdraw money" at bounding box center [930, 354] width 333 height 22
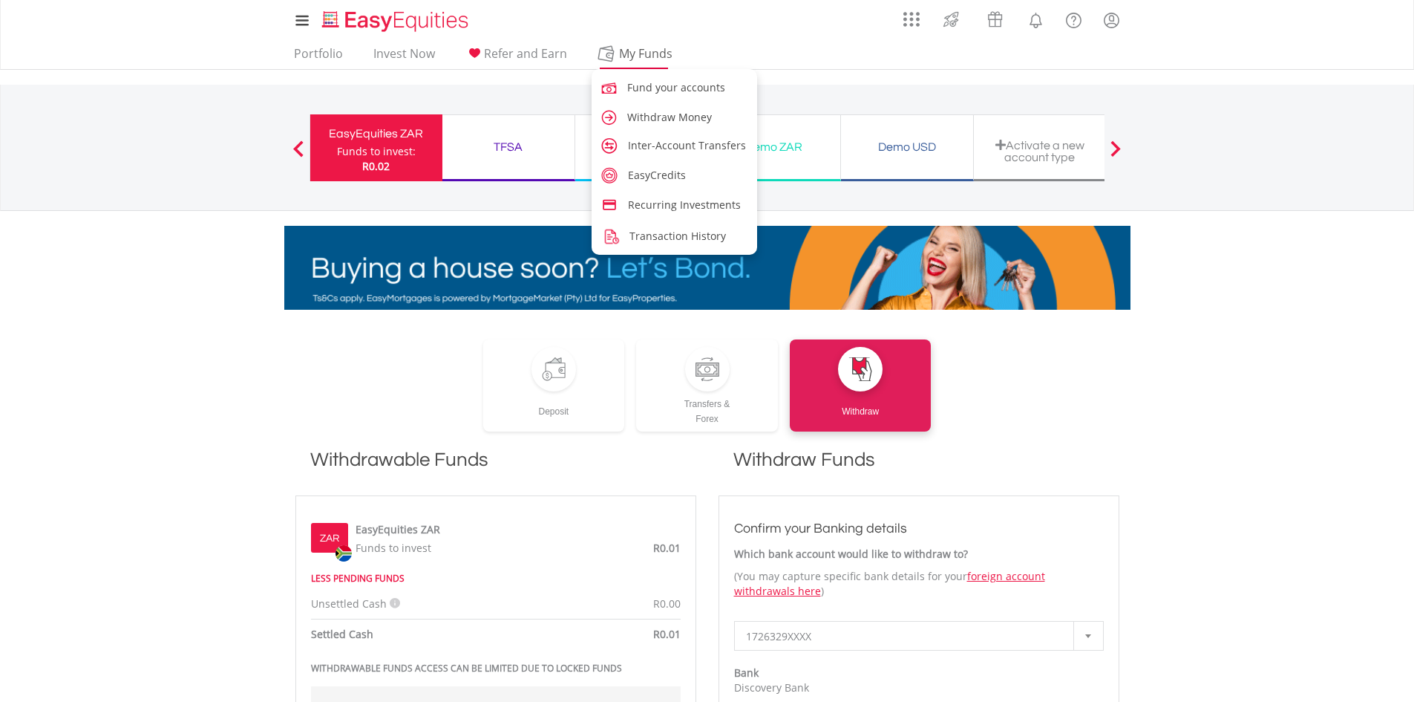
click at [656, 56] on span "My Funds" at bounding box center [646, 53] width 97 height 19
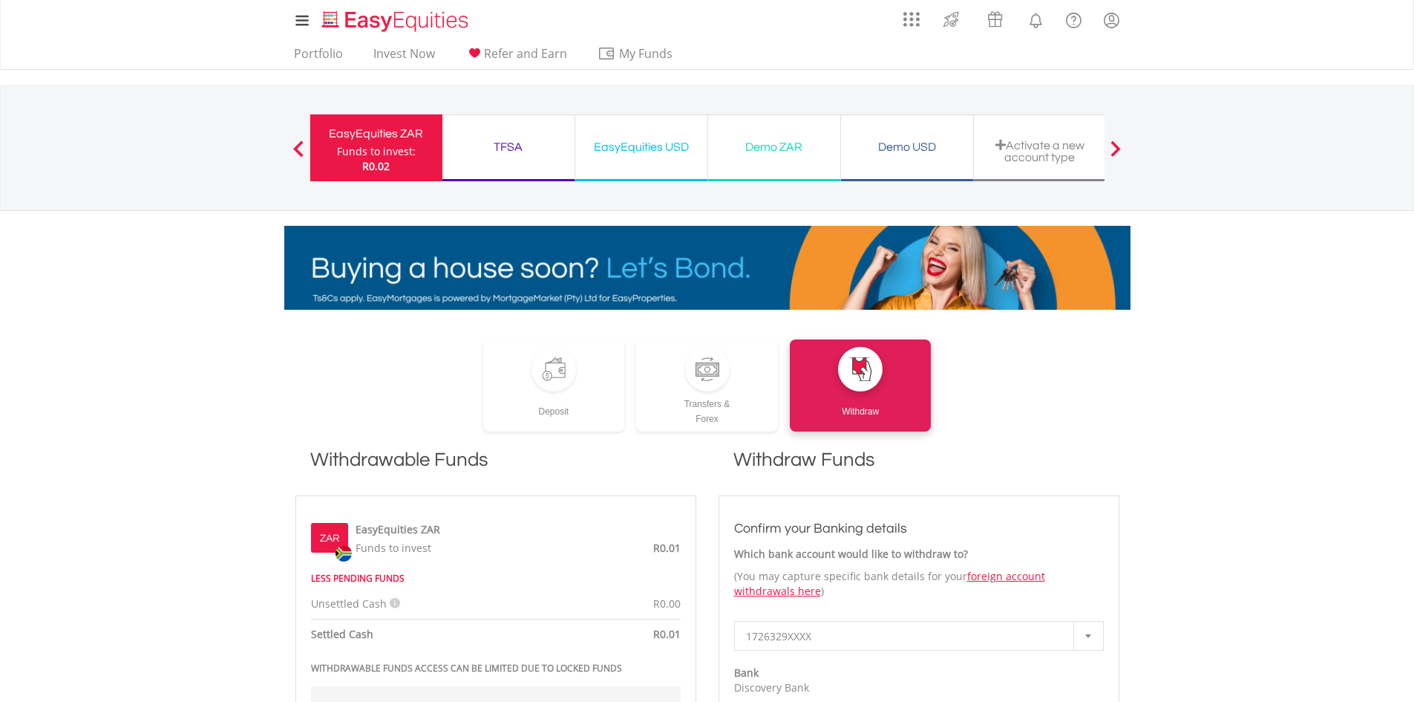
click at [528, 143] on div "TFSA" at bounding box center [508, 147] width 114 height 21
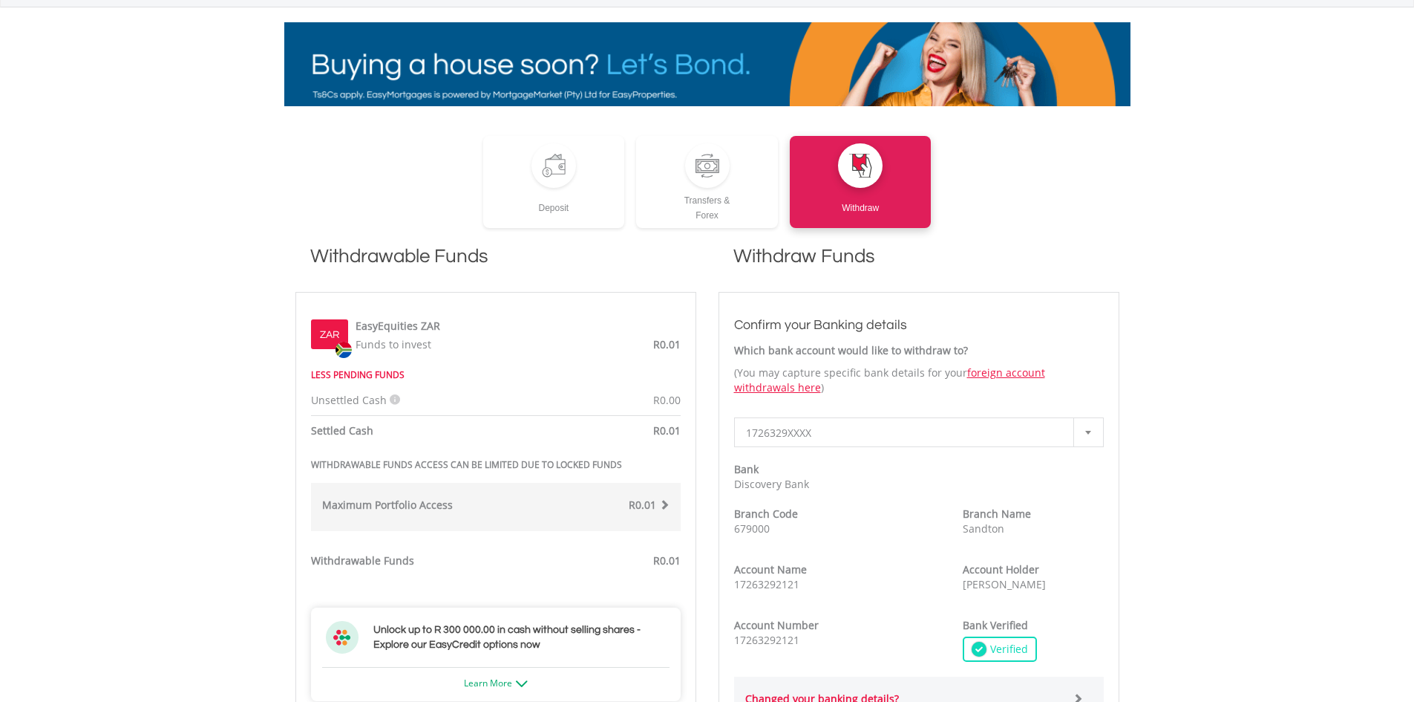
scroll to position [223, 0]
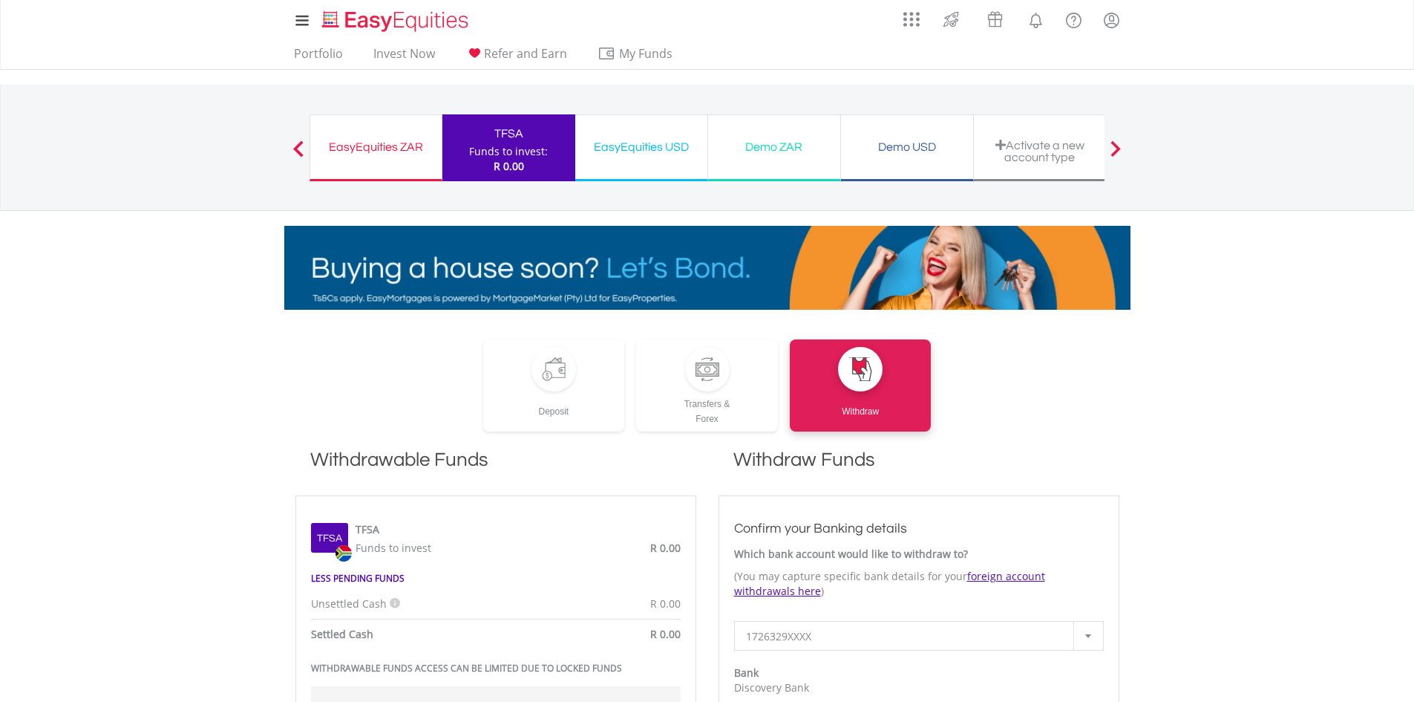
click at [624, 146] on div "EasyEquities USD" at bounding box center [641, 147] width 114 height 21
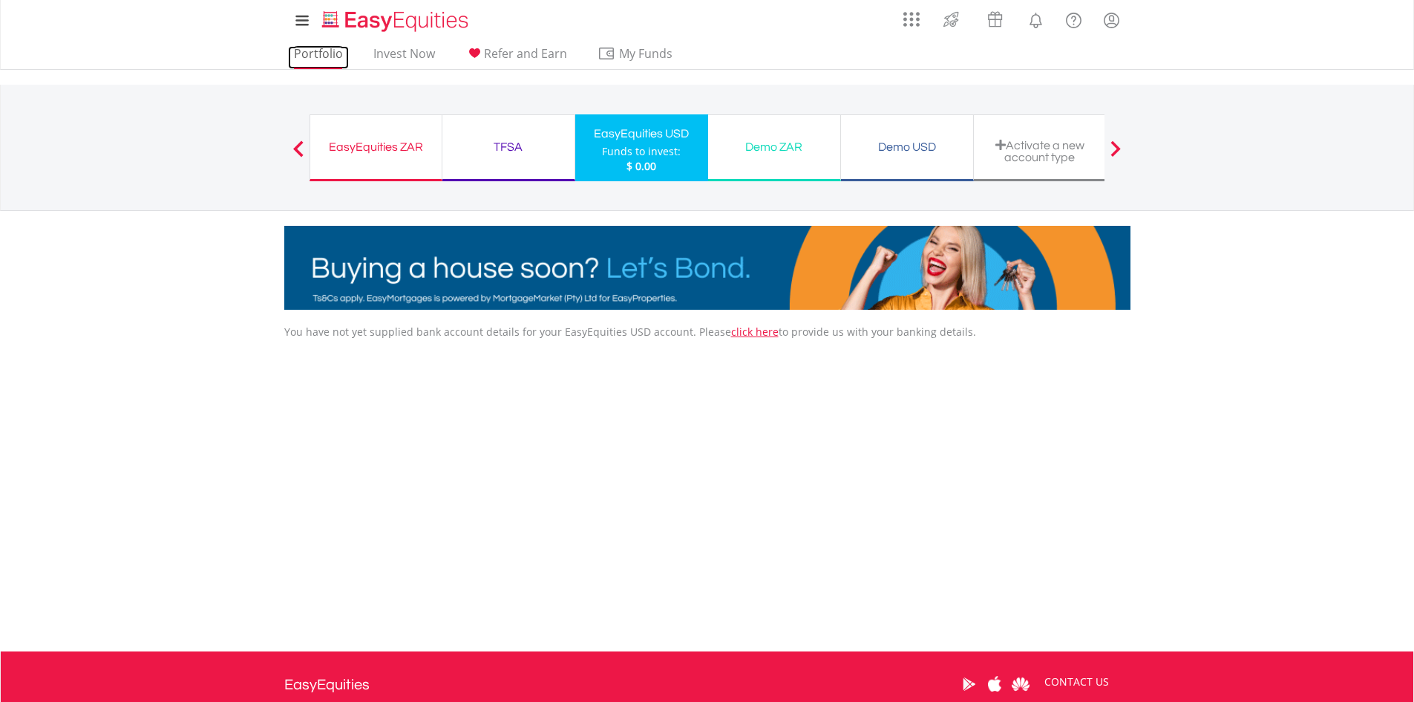
click at [313, 52] on link "Portfolio" at bounding box center [318, 57] width 61 height 23
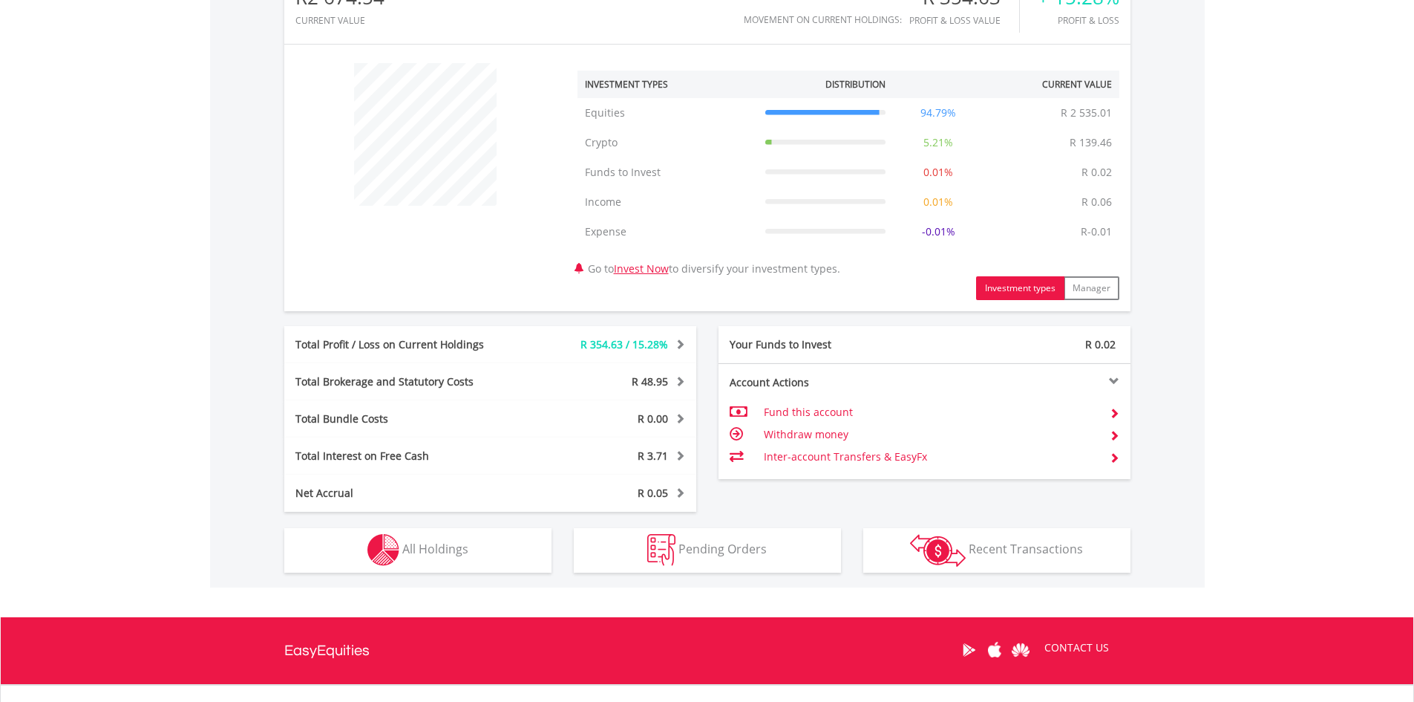
scroll to position [520, 0]
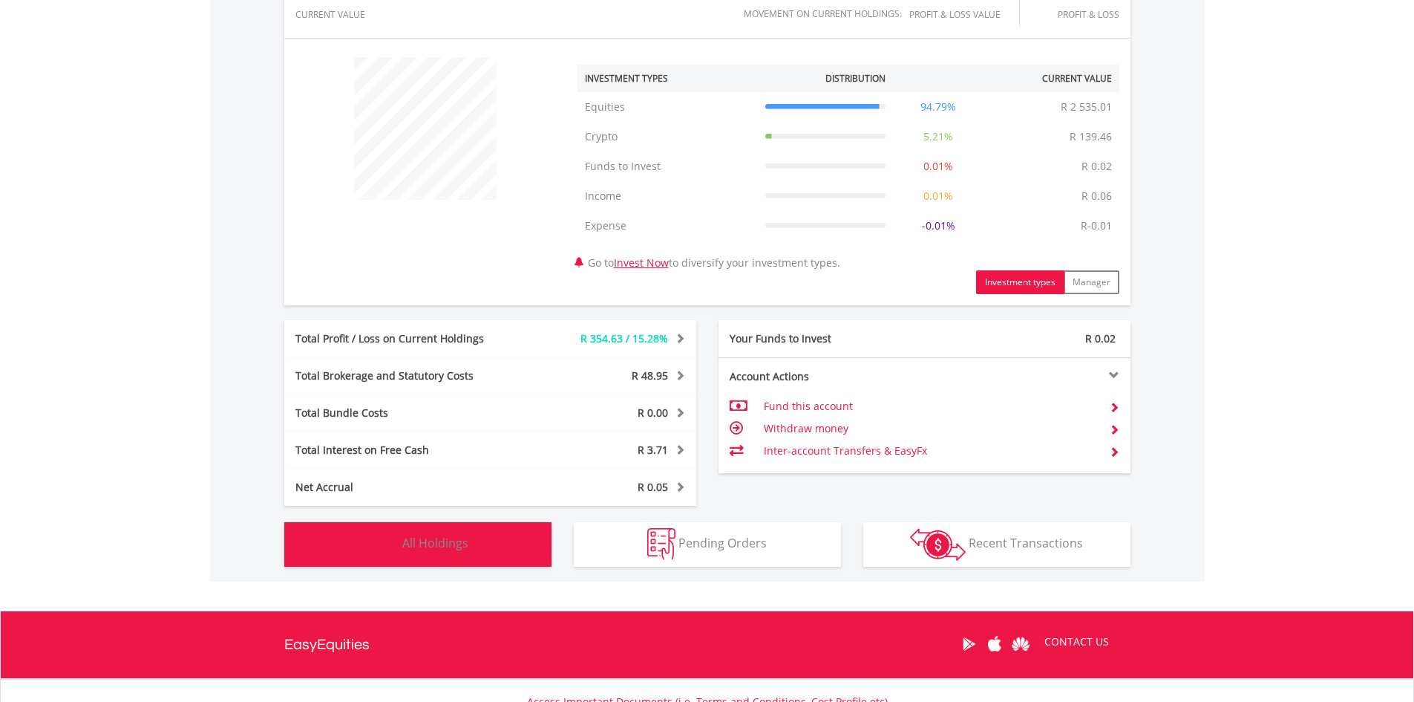
click at [451, 543] on span "All Holdings" at bounding box center [435, 543] width 66 height 16
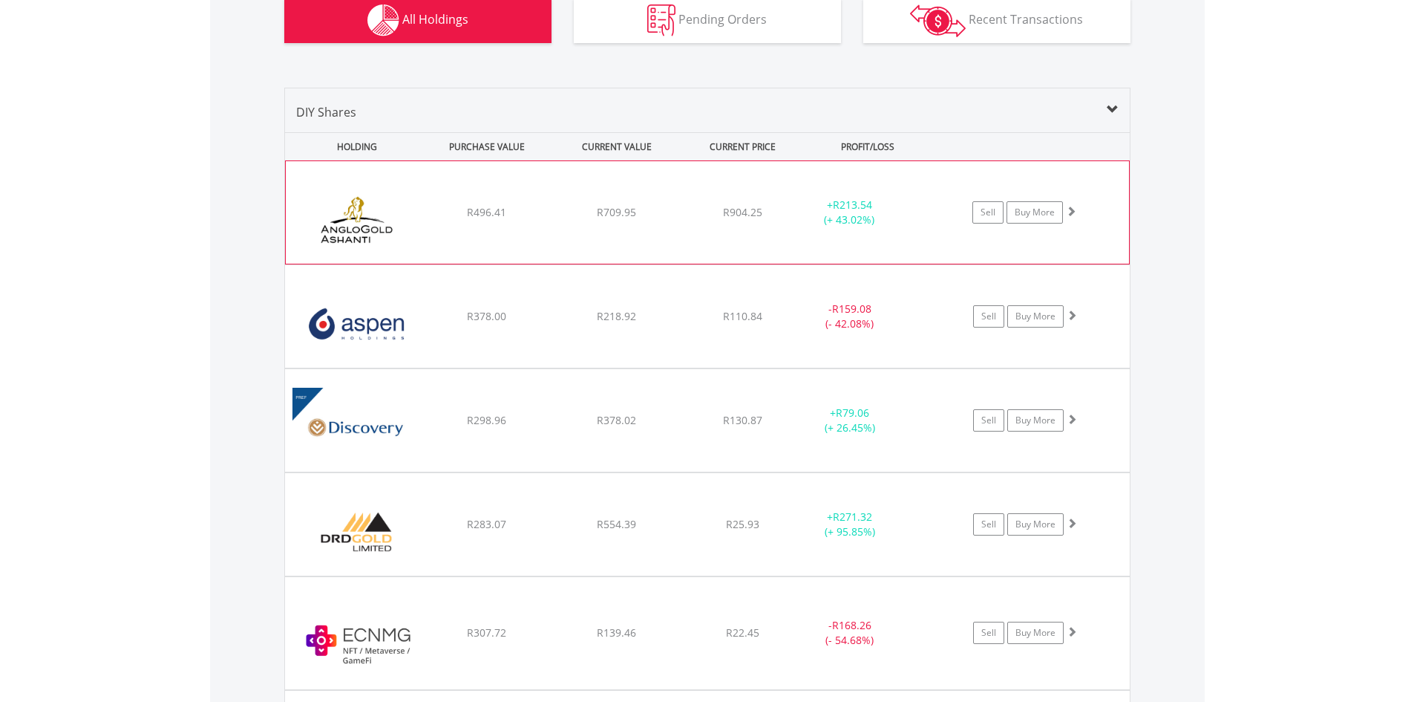
scroll to position [1017, 0]
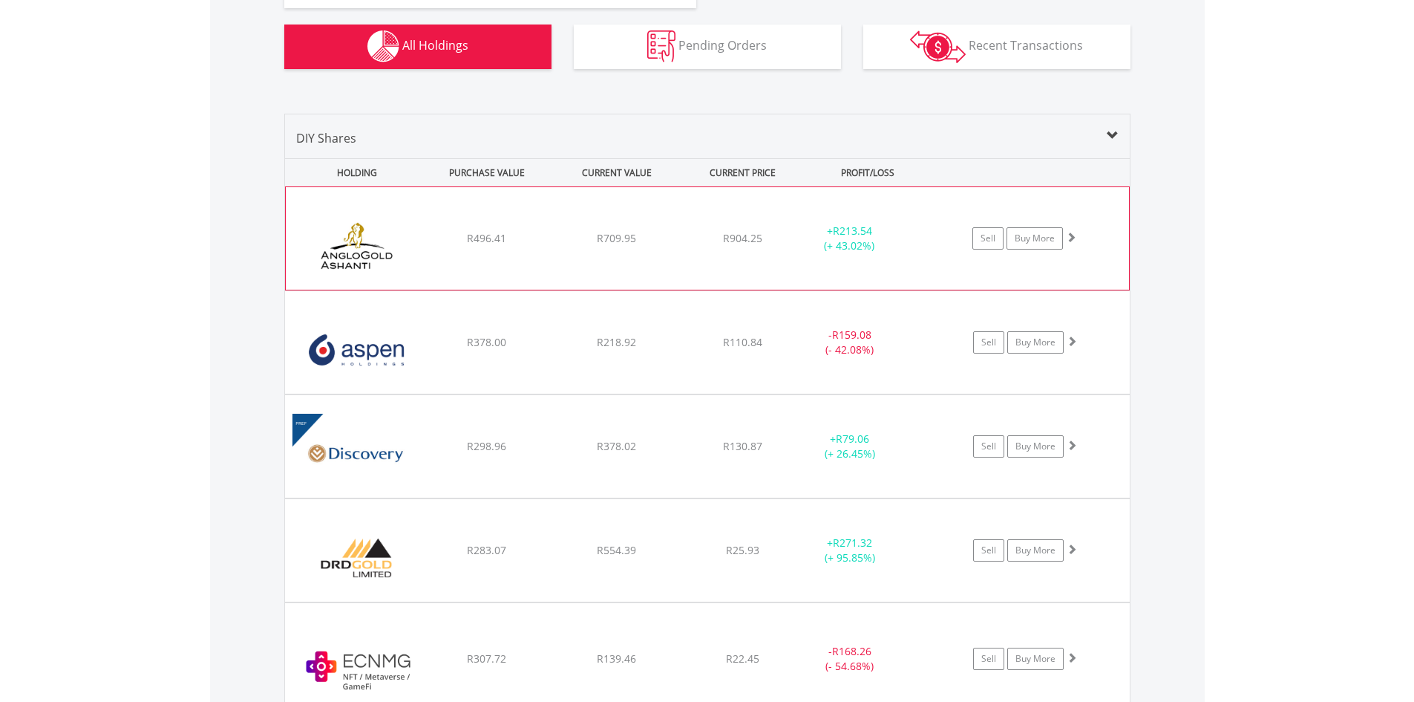
click at [470, 249] on div "﻿ Anglogold Ashanti PLC R496.41 R709.95 R904.25 + R213.54 (+ 43.02%) Sell Buy M…" at bounding box center [707, 238] width 843 height 102
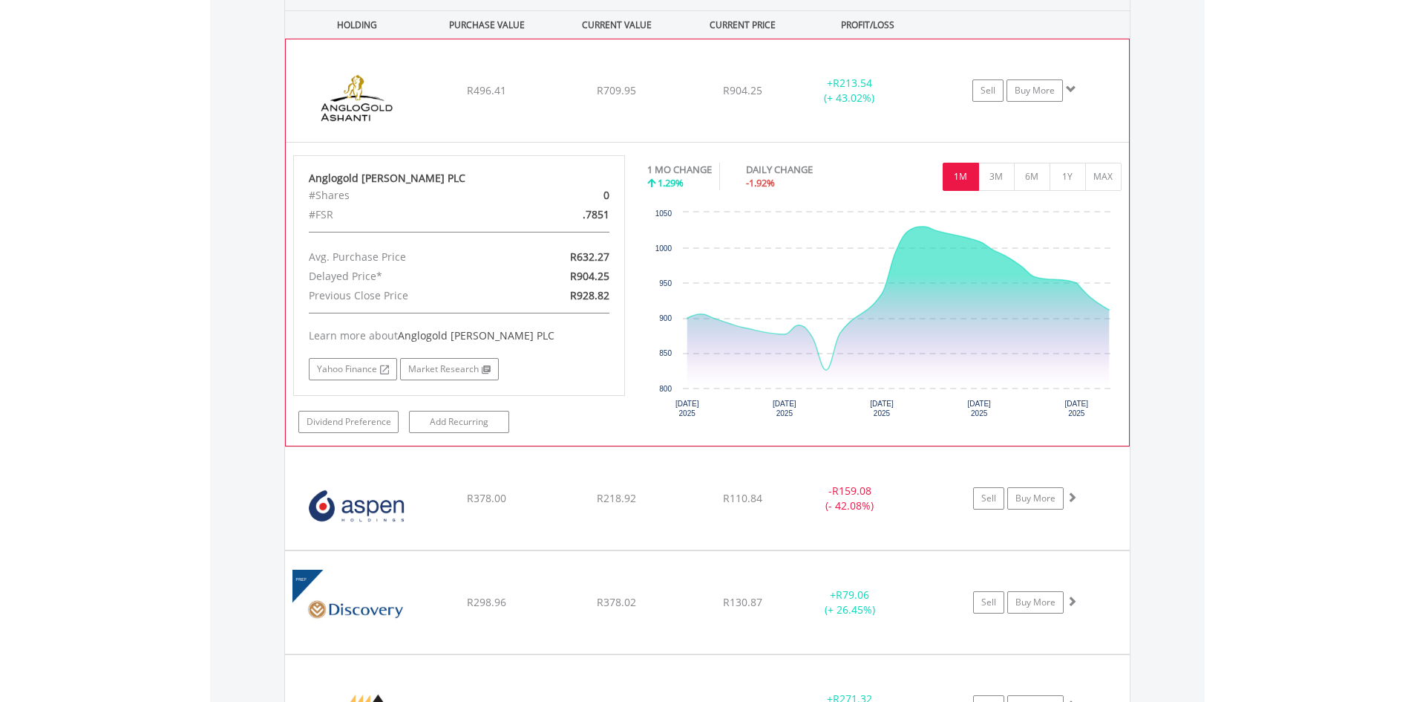
scroll to position [1314, 0]
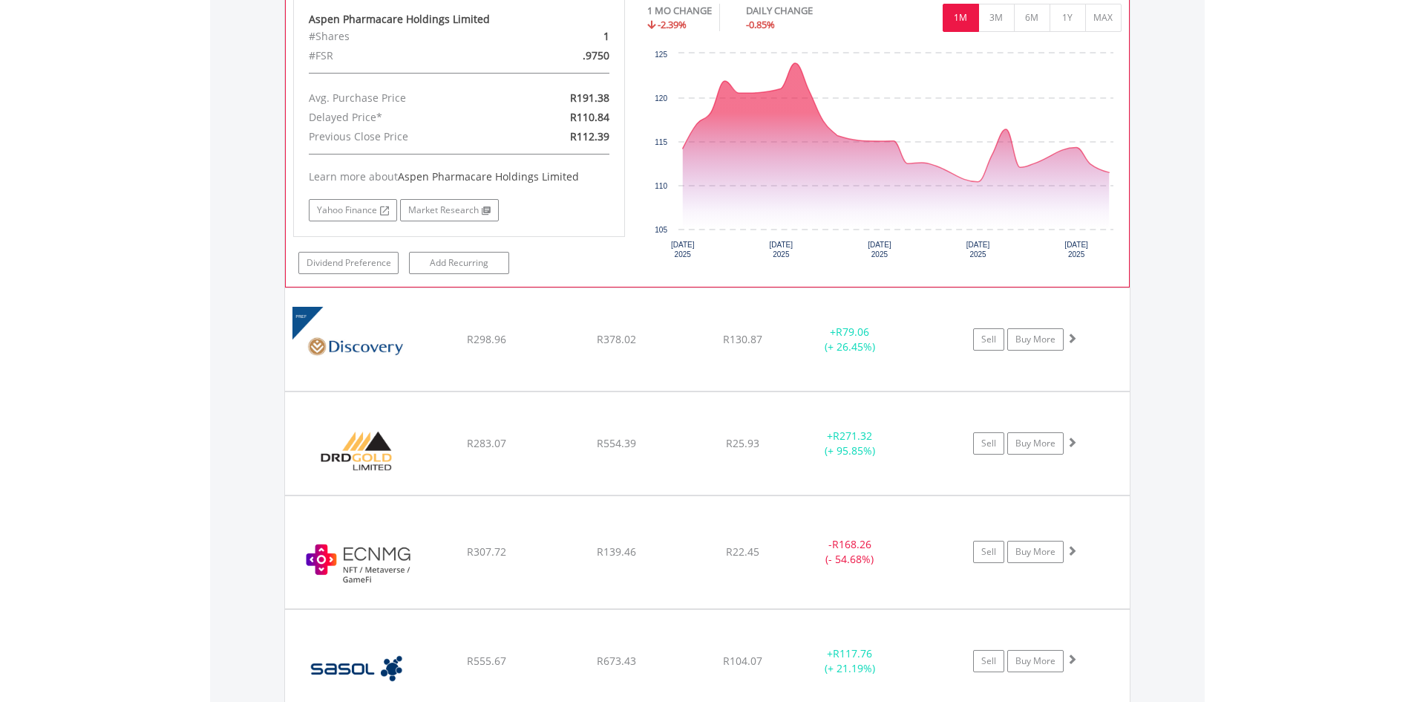
scroll to position [1760, 0]
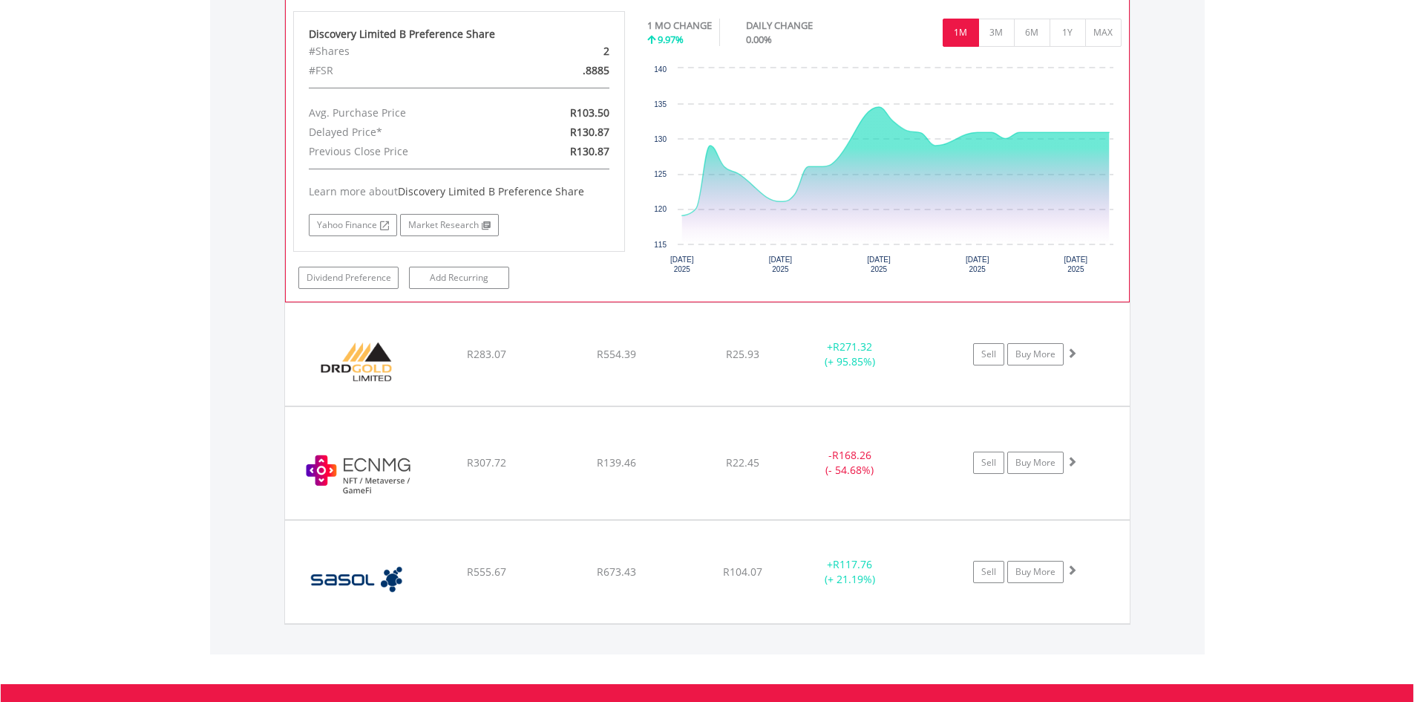
scroll to position [2131, 0]
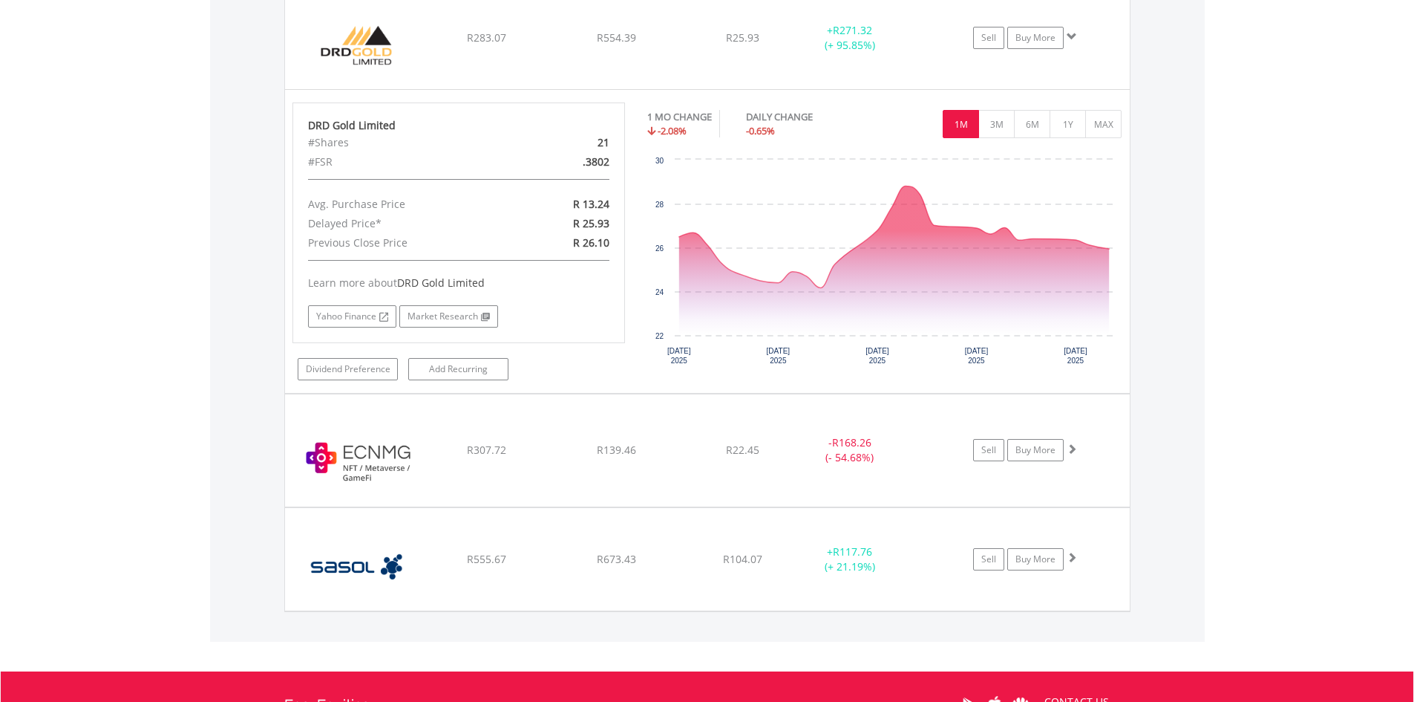
scroll to position [2576, 0]
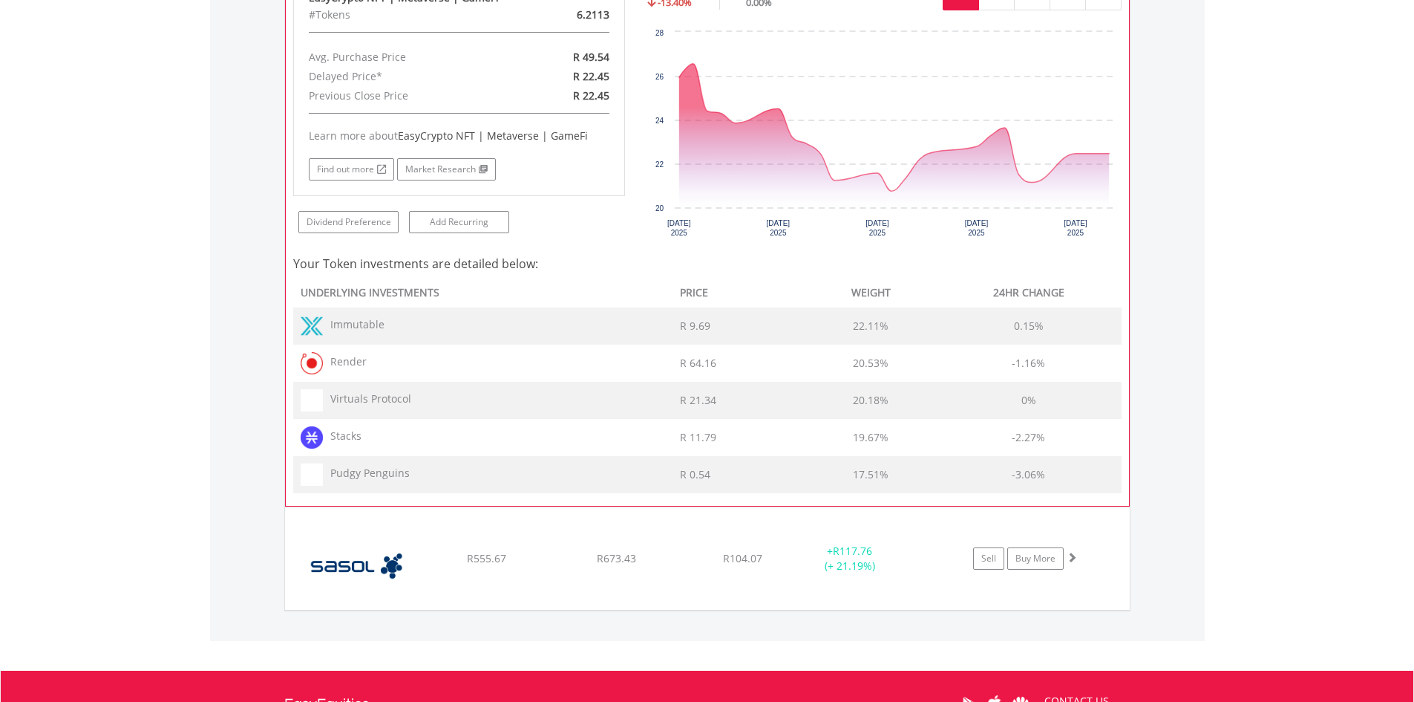
scroll to position [3169, 0]
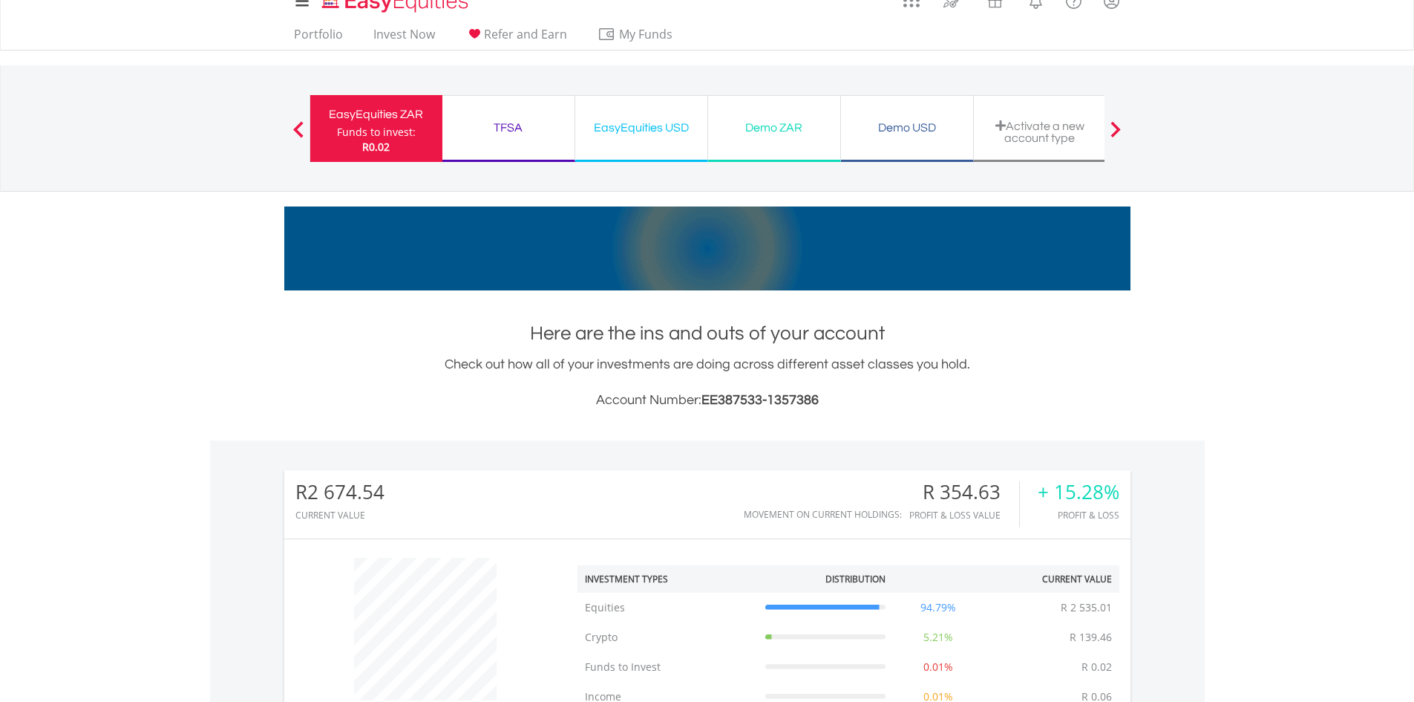
scroll to position [0, 0]
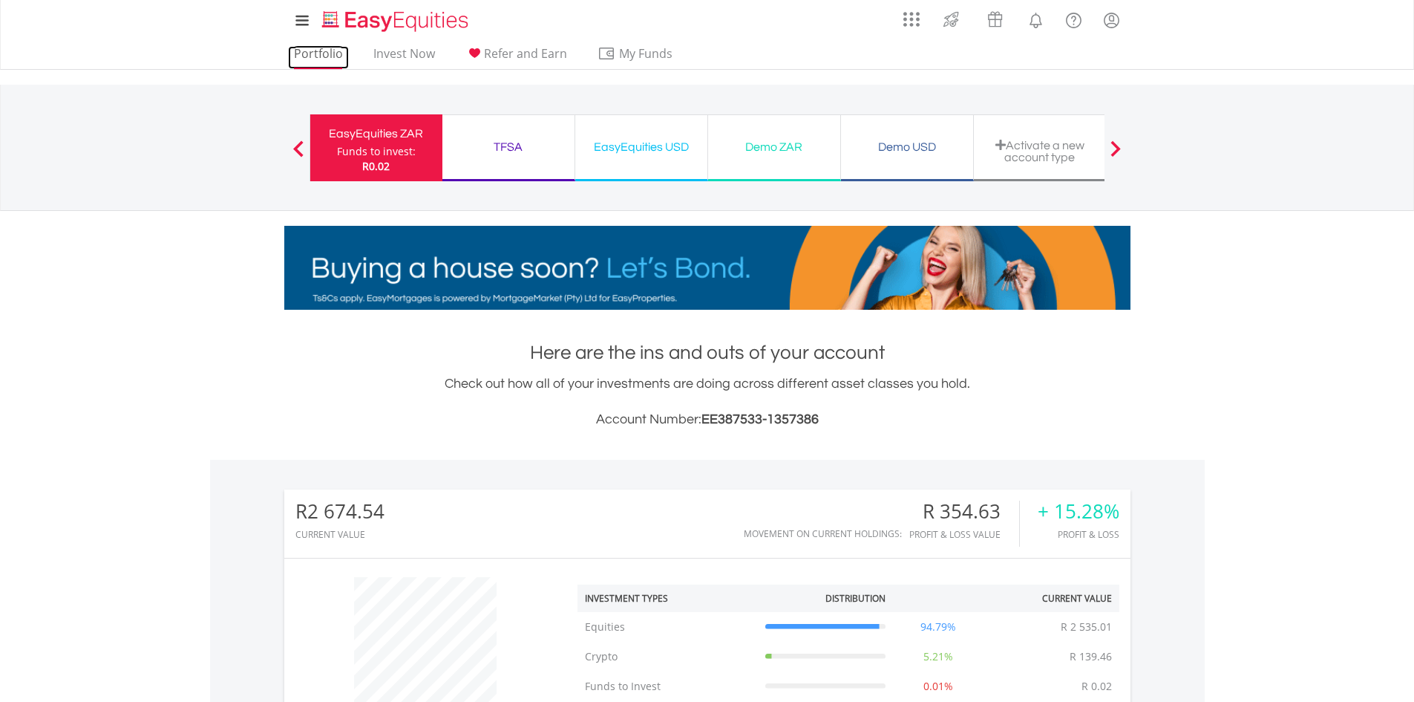
click at [313, 55] on link "Portfolio" at bounding box center [318, 57] width 61 height 23
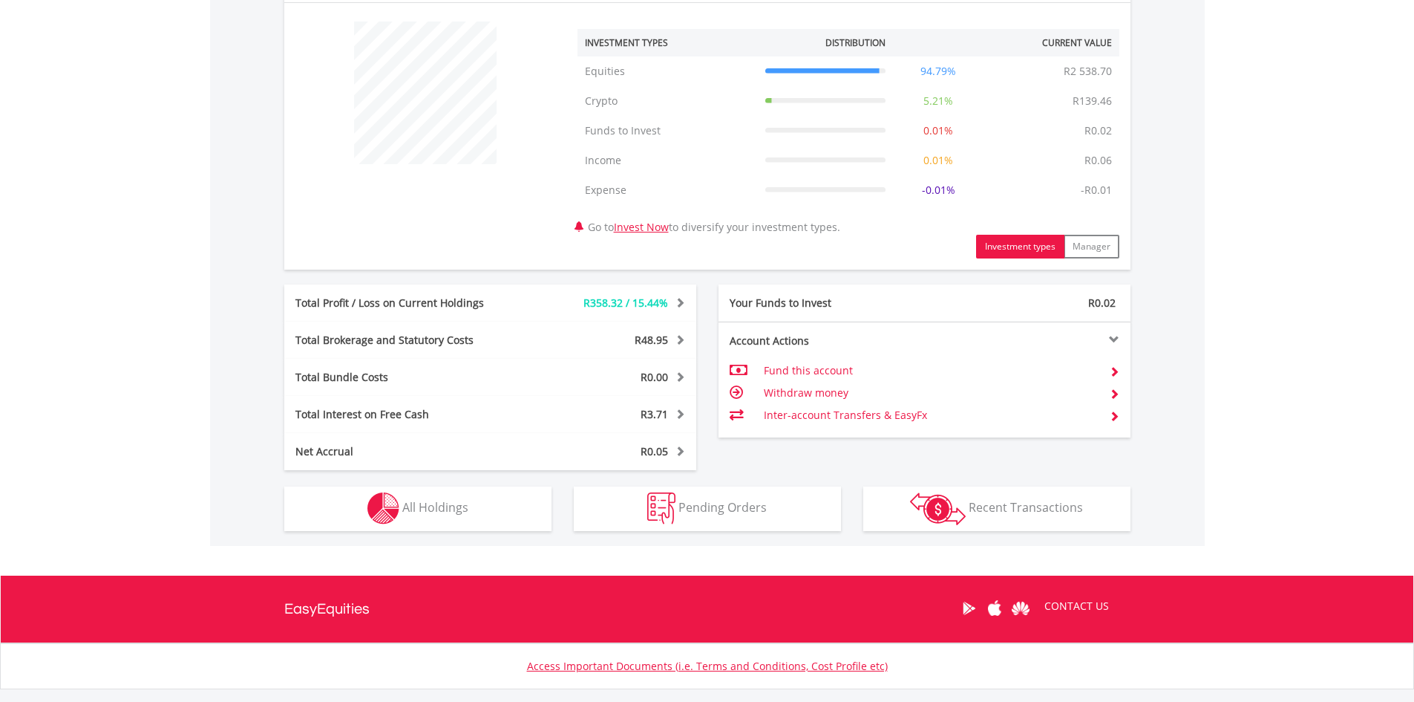
scroll to position [569, 0]
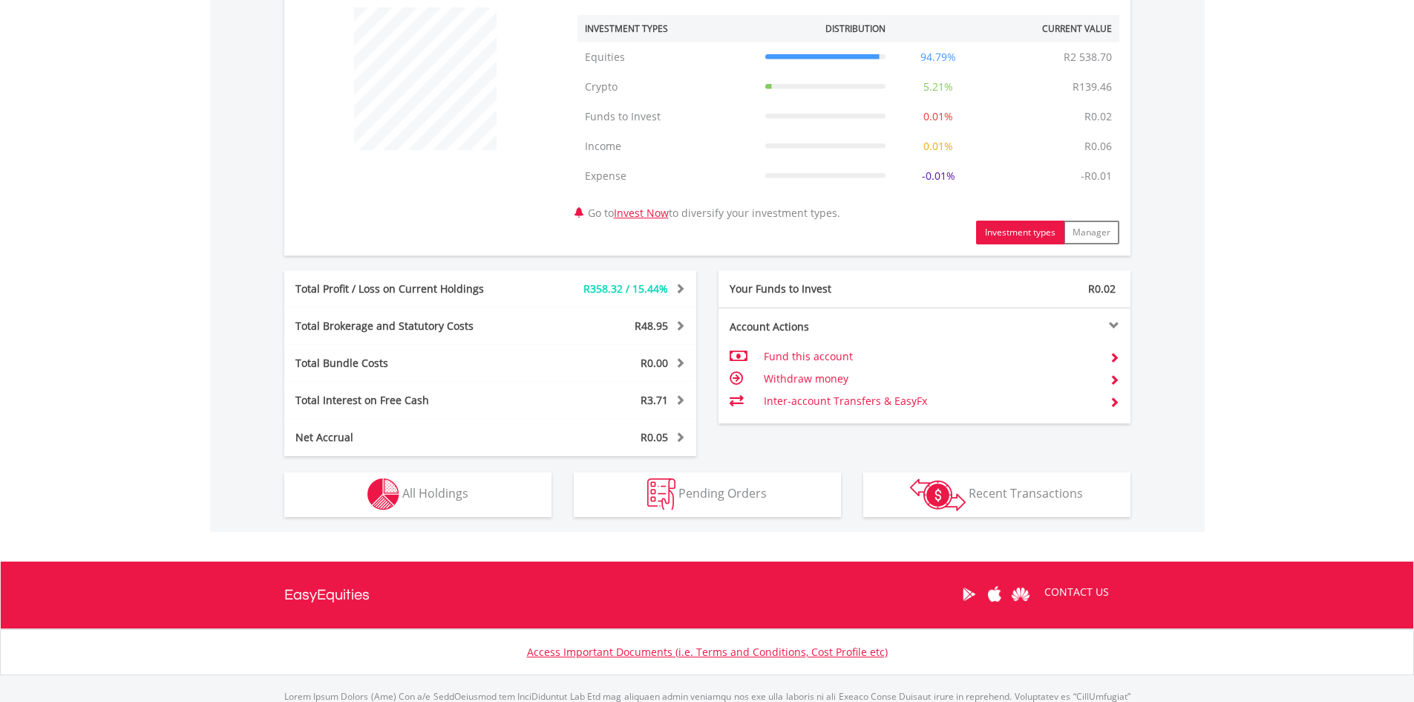
click at [1111, 405] on span at bounding box center [1114, 401] width 10 height 10
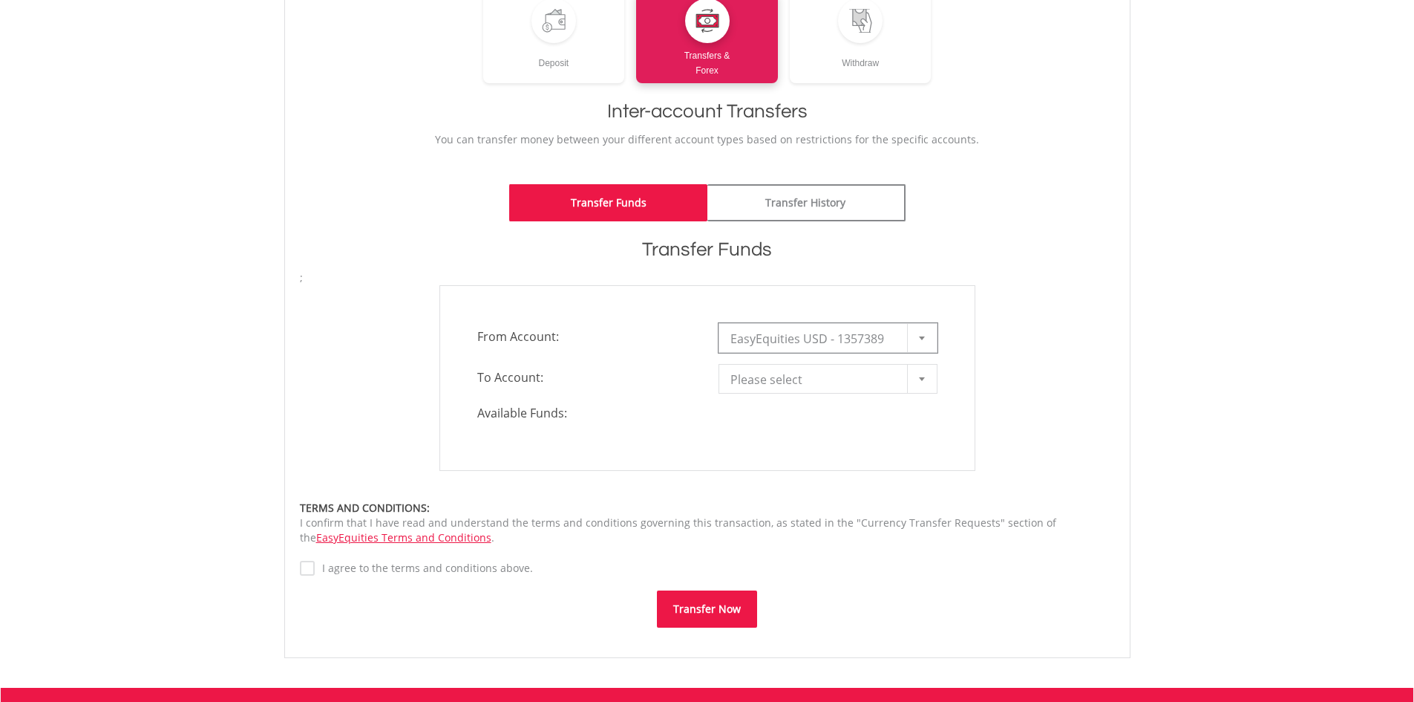
scroll to position [97, 0]
click at [924, 386] on div at bounding box center [922, 379] width 30 height 28
click at [879, 429] on li "EasyEquities ZAR - 1357386" at bounding box center [828, 433] width 218 height 27
type input "*"
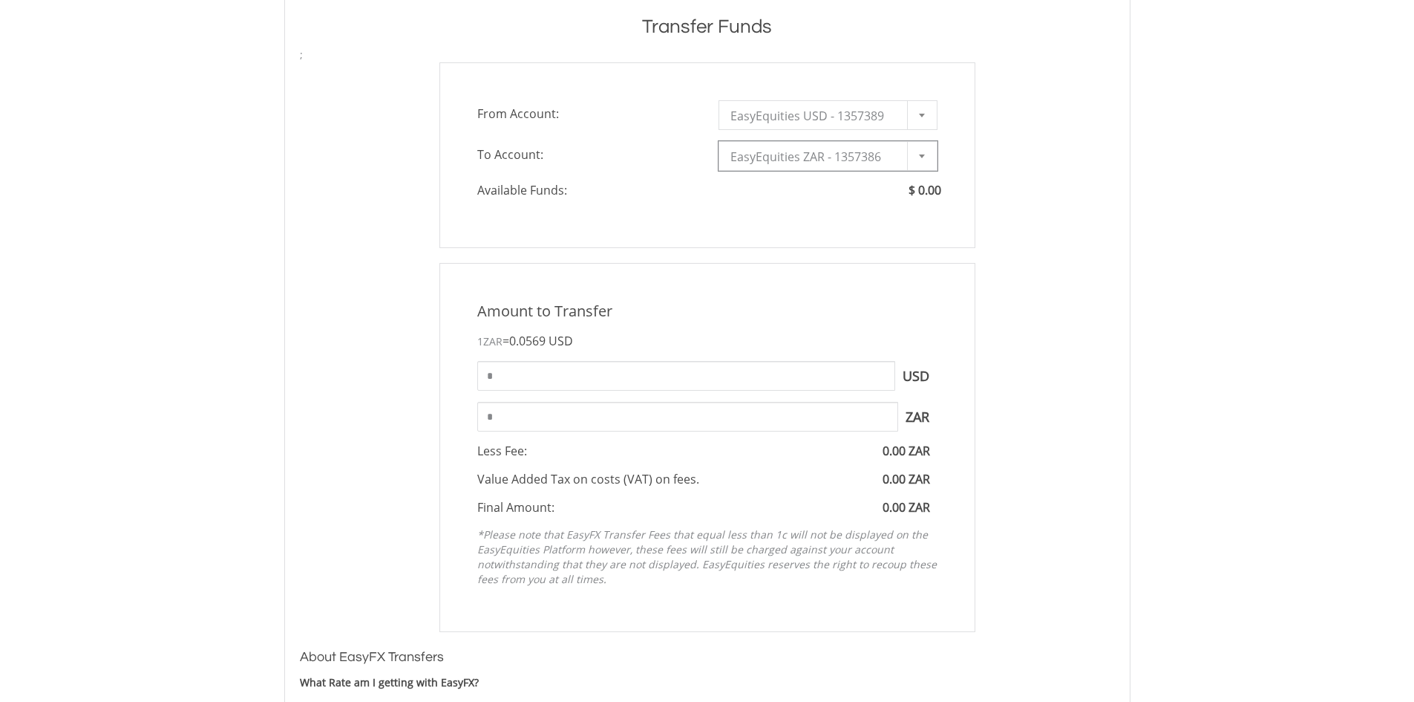
scroll to position [0, 0]
